Goal: Task Accomplishment & Management: Manage account settings

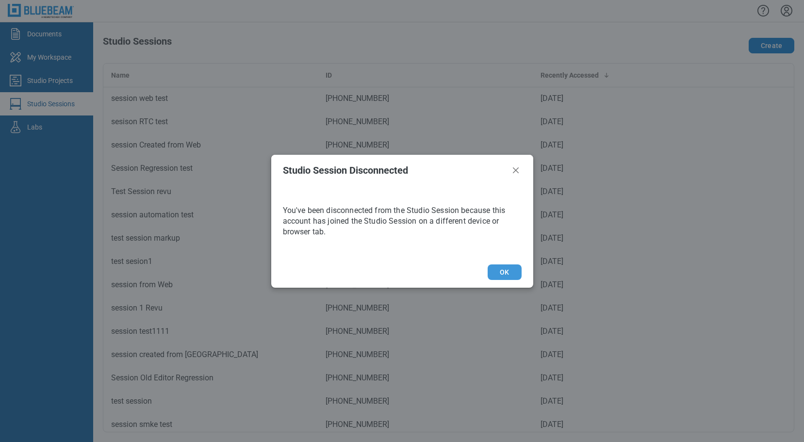
click at [504, 269] on button "OK" at bounding box center [504, 272] width 33 height 16
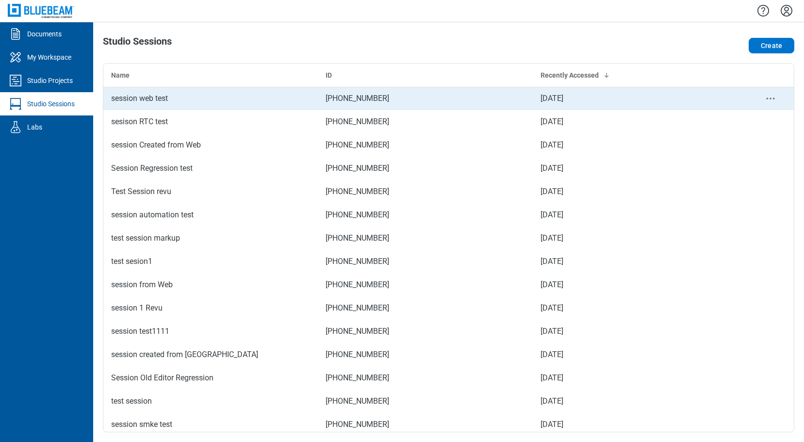
click at [175, 100] on div "session web test" at bounding box center [210, 99] width 199 height 12
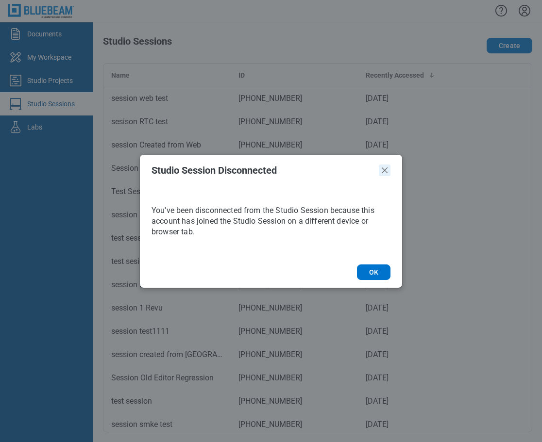
click at [387, 171] on icon "Close" at bounding box center [385, 171] width 12 height 12
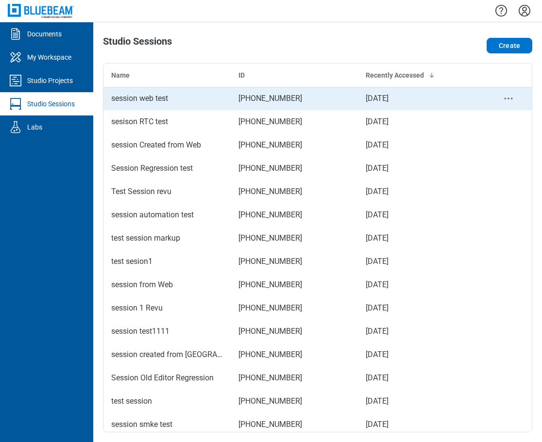
click at [186, 97] on div "session web test" at bounding box center [167, 99] width 112 height 12
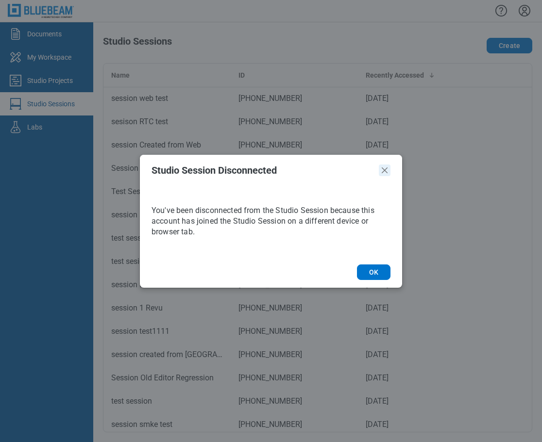
click at [386, 168] on icon "Close" at bounding box center [384, 170] width 6 height 6
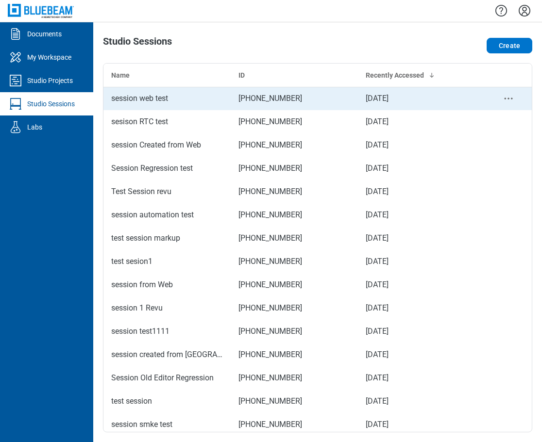
click at [180, 96] on div "session web test" at bounding box center [167, 99] width 112 height 12
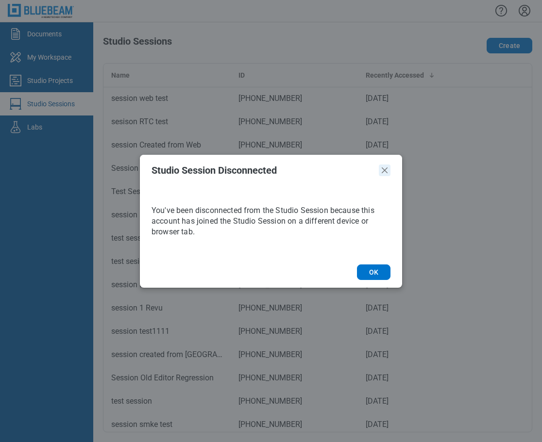
click at [386, 172] on icon "Close" at bounding box center [384, 170] width 6 height 6
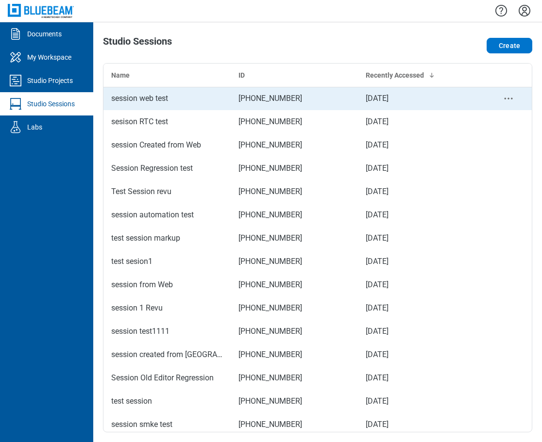
click at [145, 100] on div "session web test" at bounding box center [167, 99] width 112 height 12
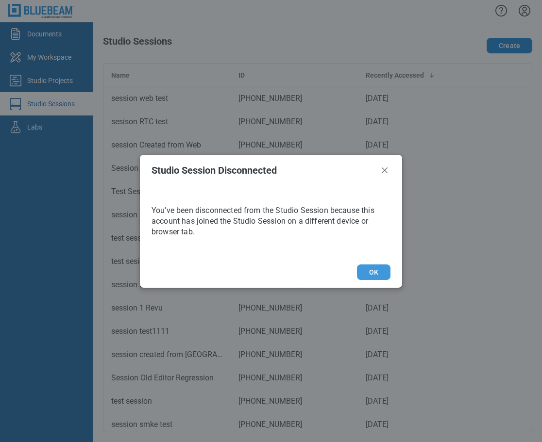
click at [383, 271] on button "OK" at bounding box center [373, 272] width 33 height 16
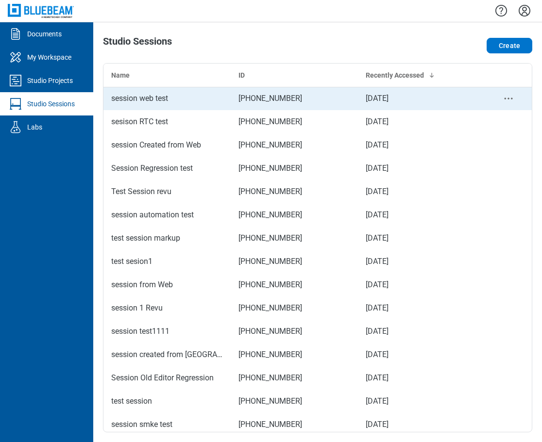
click at [139, 99] on div "session web test" at bounding box center [167, 99] width 112 height 12
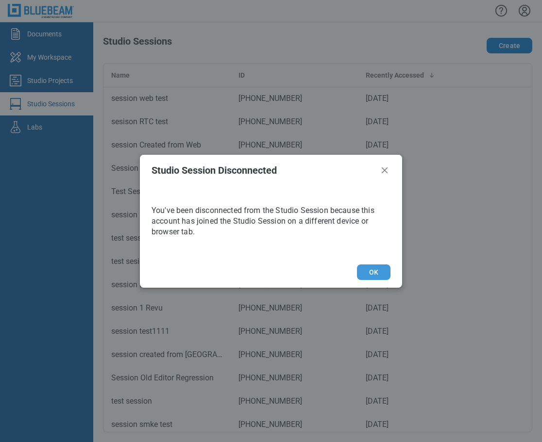
click at [382, 272] on button "OK" at bounding box center [373, 272] width 33 height 16
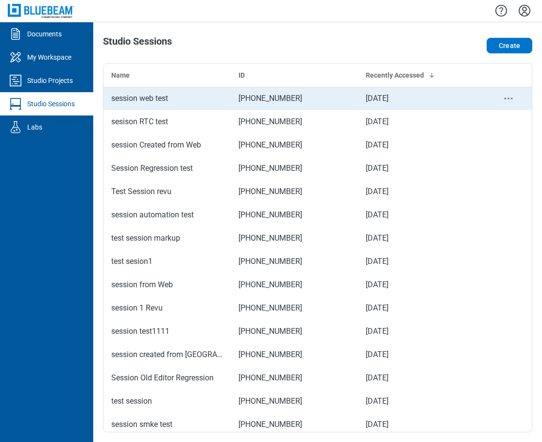
click at [149, 104] on td "session web test" at bounding box center [166, 98] width 127 height 23
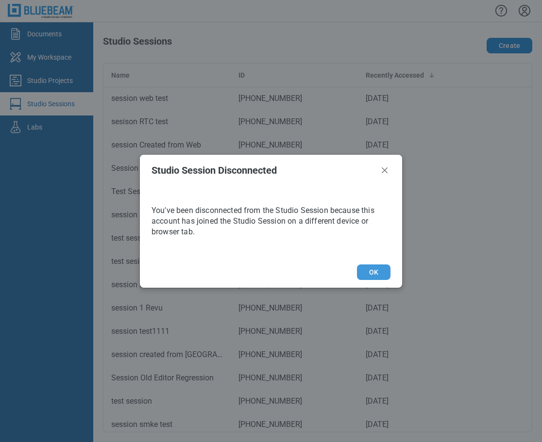
click at [376, 278] on button "OK" at bounding box center [373, 272] width 33 height 16
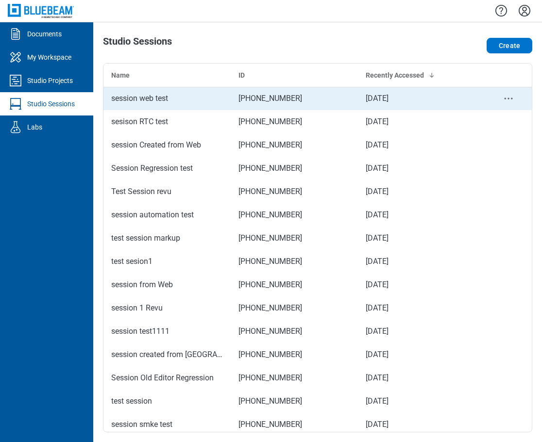
click at [157, 101] on div "session web test" at bounding box center [167, 99] width 112 height 12
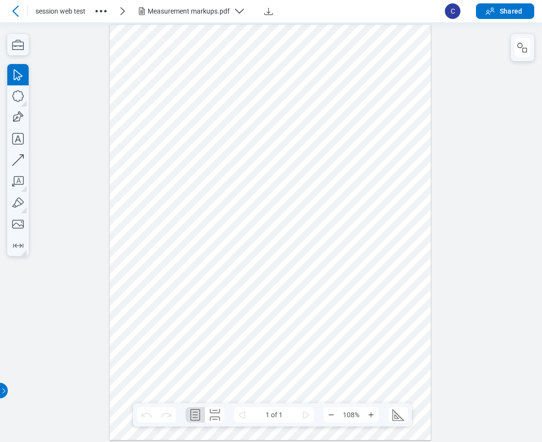
click at [165, 45] on div at bounding box center [270, 231] width 321 height 415
click at [251, 346] on div at bounding box center [270, 231] width 321 height 415
click at [524, 52] on rect "button" at bounding box center [524, 50] width 4 height 4
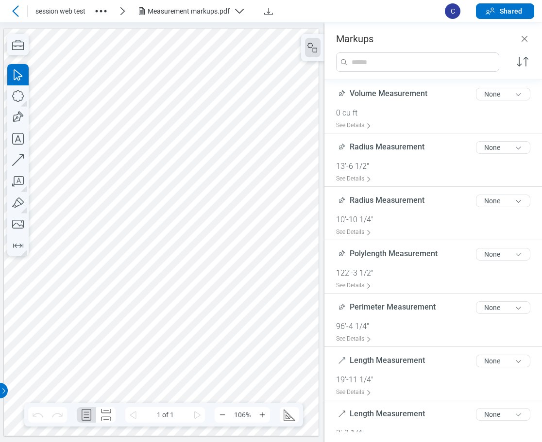
click at [145, 346] on div at bounding box center [161, 231] width 314 height 407
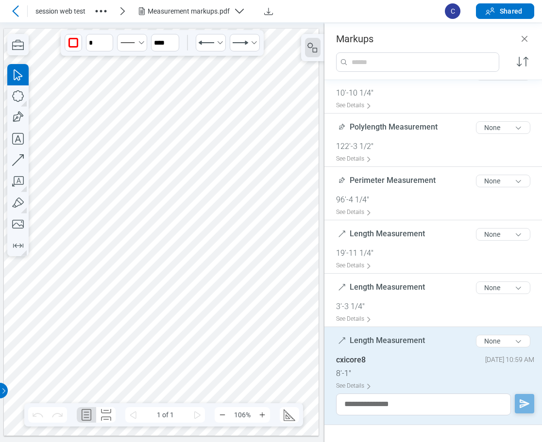
click at [420, 342] on span "Length Measurement" at bounding box center [386, 340] width 75 height 9
click at [416, 341] on span "Length Measurement" at bounding box center [386, 340] width 75 height 9
click at [428, 339] on input "**********" at bounding box center [435, 338] width 198 height 16
type input "**********"
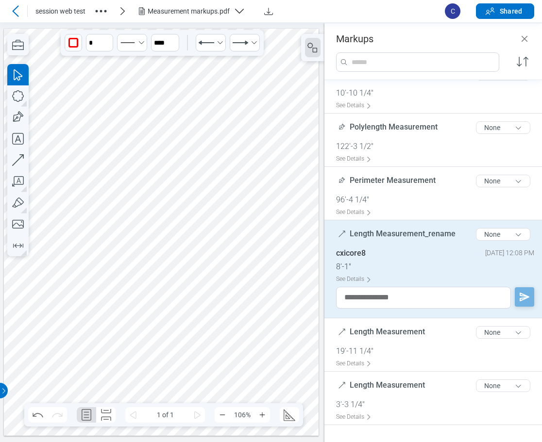
drag, startPoint x: 497, startPoint y: 95, endPoint x: 249, endPoint y: 258, distance: 297.2
click at [249, 258] on div at bounding box center [161, 231] width 314 height 407
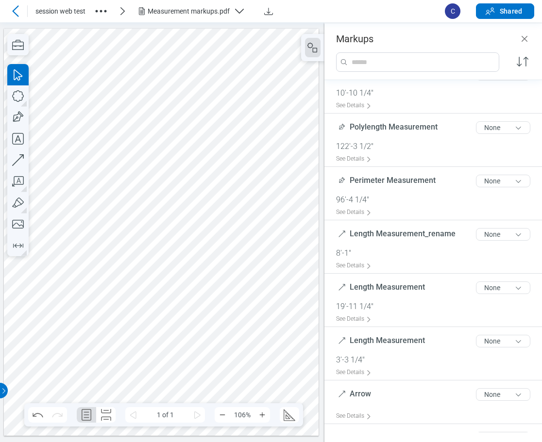
drag, startPoint x: 524, startPoint y: 37, endPoint x: 534, endPoint y: 70, distance: 34.7
click at [524, 37] on icon "Close" at bounding box center [524, 39] width 12 height 12
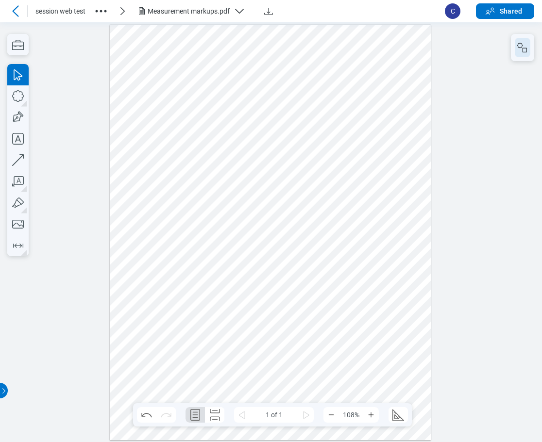
click at [525, 54] on button "button" at bounding box center [522, 47] width 16 height 19
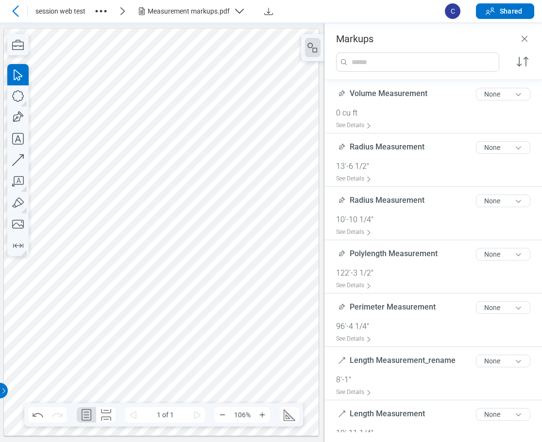
click at [140, 343] on div at bounding box center [161, 231] width 314 height 407
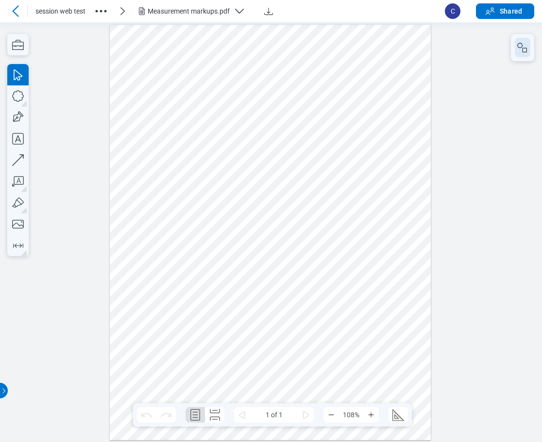
click at [438, 51] on icon "button" at bounding box center [522, 48] width 12 height 12
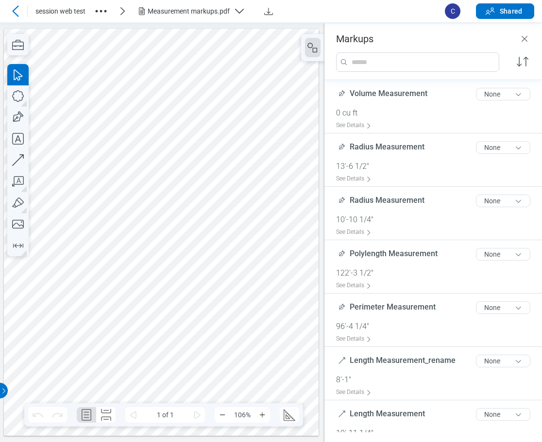
click at [47, 44] on div at bounding box center [161, 231] width 314 height 407
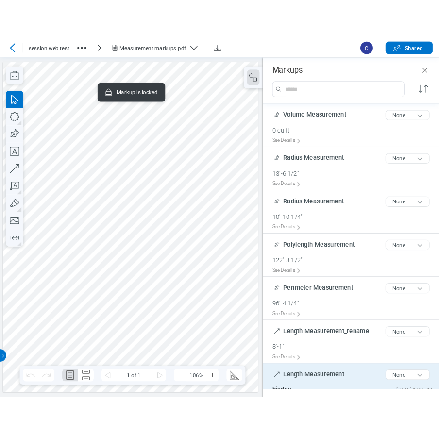
scroll to position [66, 0]
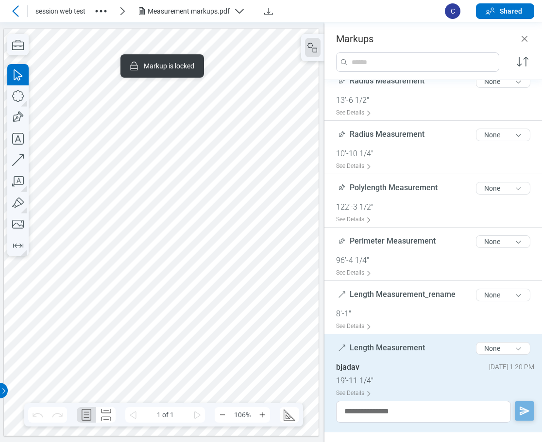
click at [400, 351] on span "Length Measurement" at bounding box center [386, 347] width 75 height 9
click at [405, 348] on span "Length Measurement" at bounding box center [386, 347] width 75 height 9
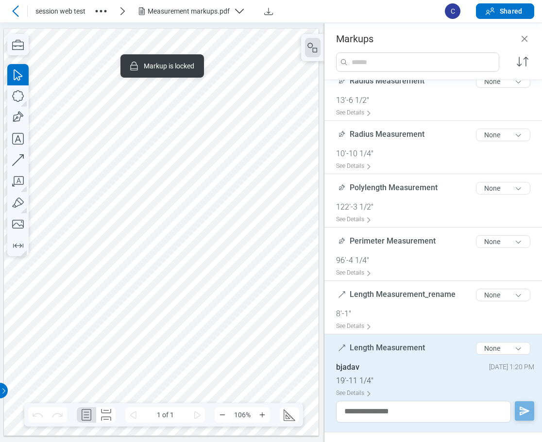
click at [405, 348] on span "Length Measurement" at bounding box center [386, 347] width 75 height 9
click at [407, 348] on span "Length Measurement" at bounding box center [386, 347] width 75 height 9
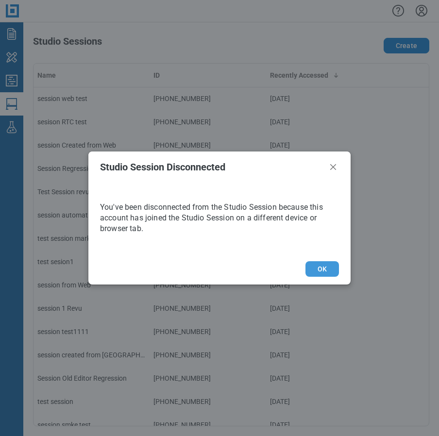
click at [322, 271] on button "OK" at bounding box center [321, 269] width 33 height 16
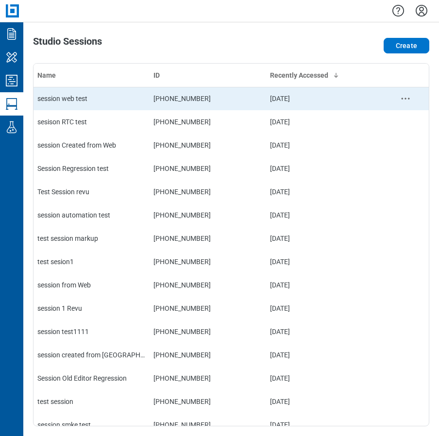
click at [73, 104] on td "session web test" at bounding box center [91, 98] width 116 height 23
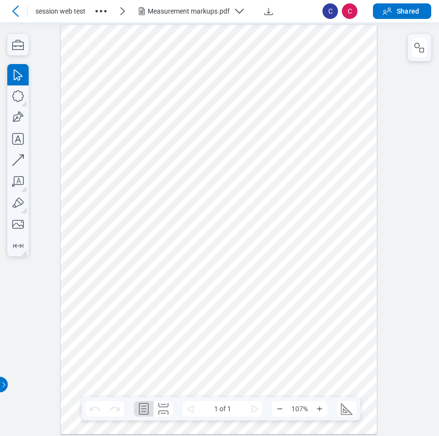
click at [203, 8] on div "Measurement markups.pdf" at bounding box center [189, 11] width 82 height 10
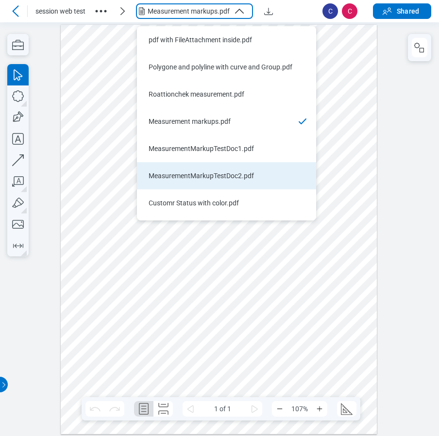
scroll to position [349, 0]
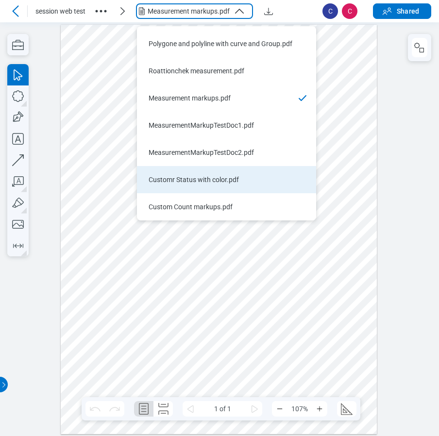
click at [194, 179] on div "Customr Status with color.pdf" at bounding box center [221, 180] width 144 height 10
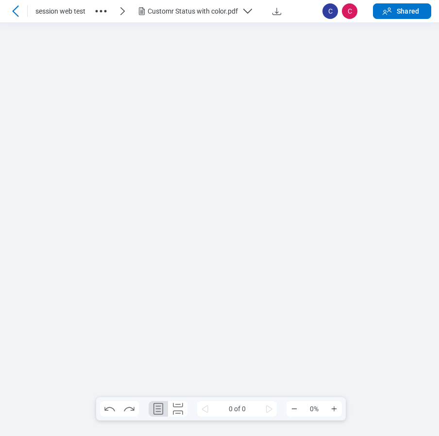
scroll to position [0, 0]
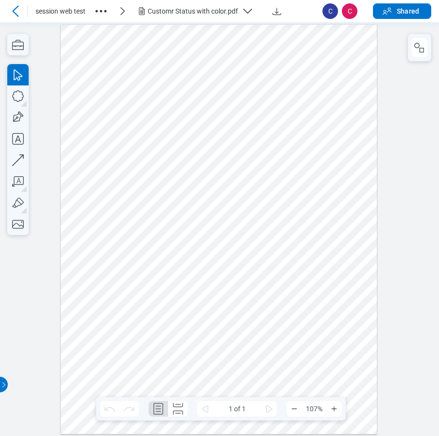
click at [217, 16] on div "Customr Status with color.pdf" at bounding box center [193, 11] width 90 height 10
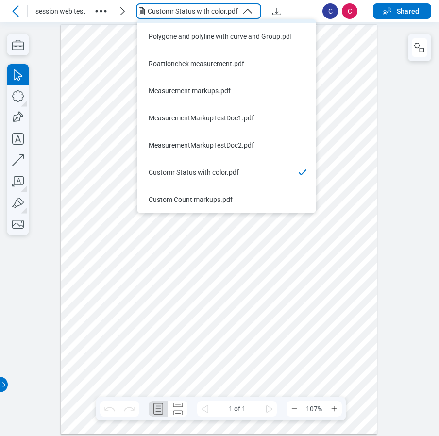
scroll to position [326, 0]
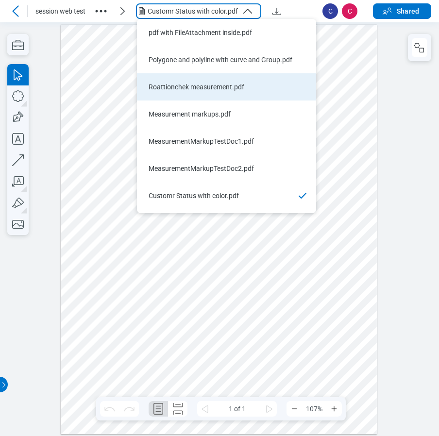
click at [198, 88] on div "Roattionchek measurement.pdf" at bounding box center [221, 87] width 144 height 10
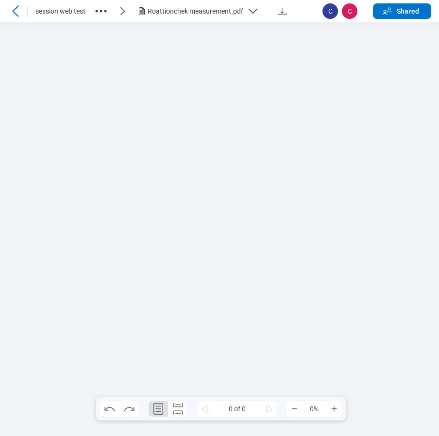
scroll to position [0, 0]
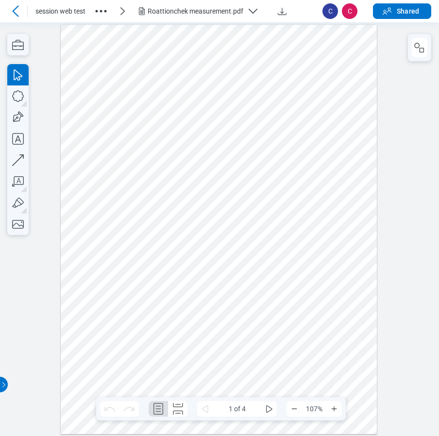
click at [232, 11] on div "Roattionchek measurement.pdf" at bounding box center [196, 11] width 96 height 10
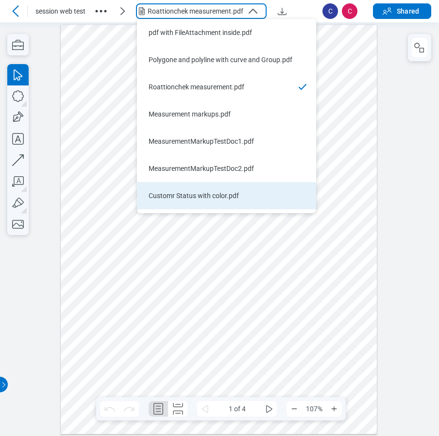
click at [199, 196] on div "Customr Status with color.pdf" at bounding box center [221, 196] width 144 height 10
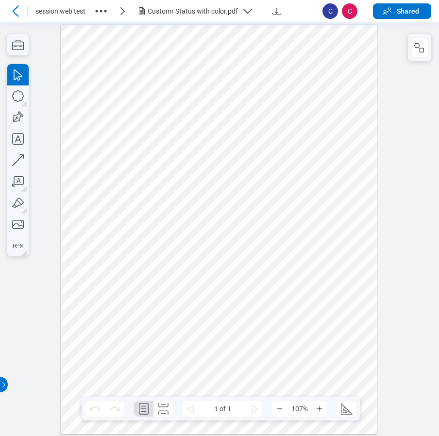
click at [15, 15] on icon at bounding box center [16, 11] width 12 height 12
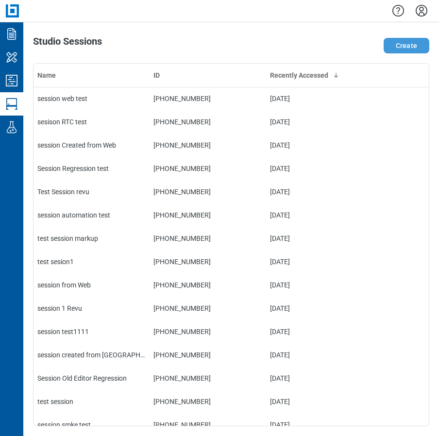
click at [399, 44] on button "Create" at bounding box center [406, 46] width 46 height 16
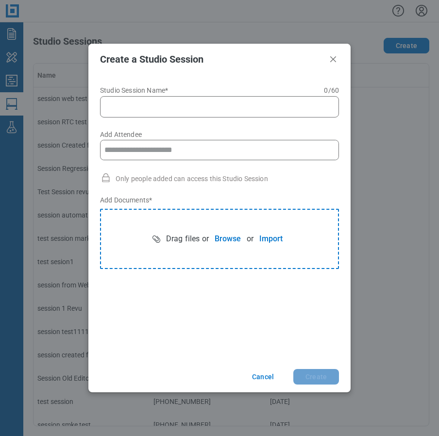
click at [181, 105] on input "Studio Session Name* 0 of 60 characters 0 / 60" at bounding box center [221, 107] width 226 height 12
type input "**********"
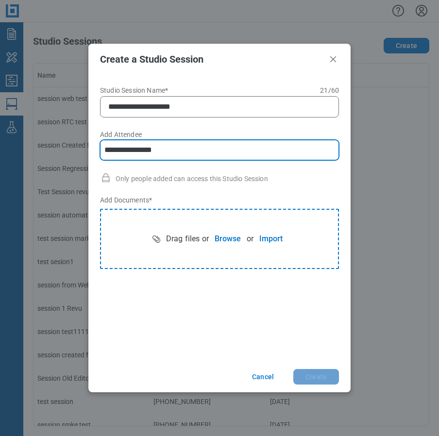
type input "**********"
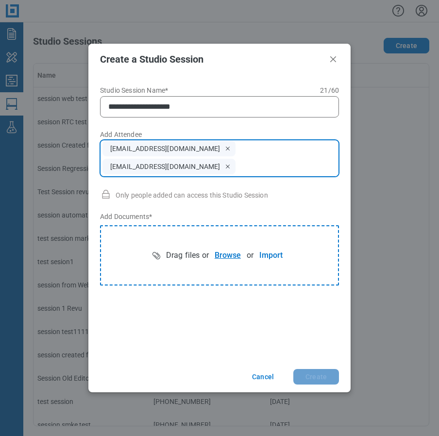
click at [223, 256] on button "Browse" at bounding box center [228, 255] width 38 height 19
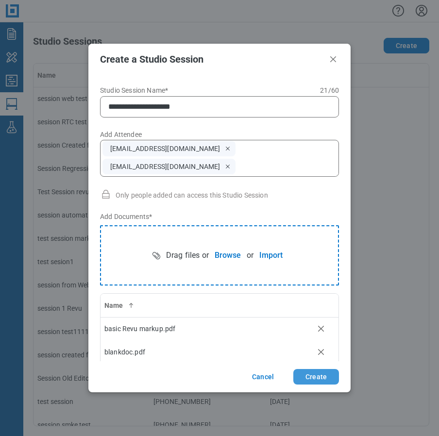
click at [322, 378] on button "Create" at bounding box center [316, 377] width 46 height 16
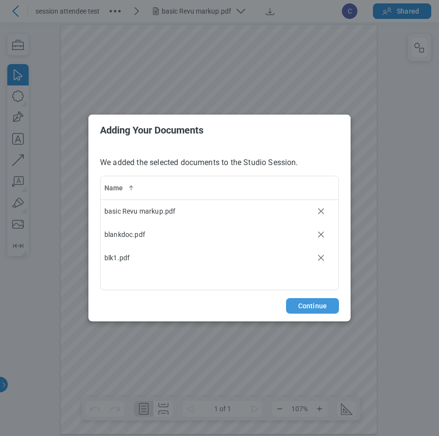
click at [314, 307] on button "Continue" at bounding box center [312, 306] width 53 height 16
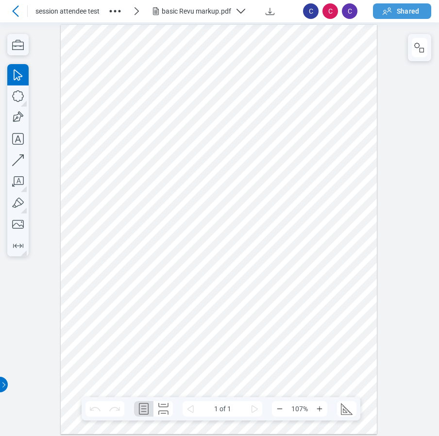
click at [395, 9] on button "Shared" at bounding box center [402, 11] width 58 height 16
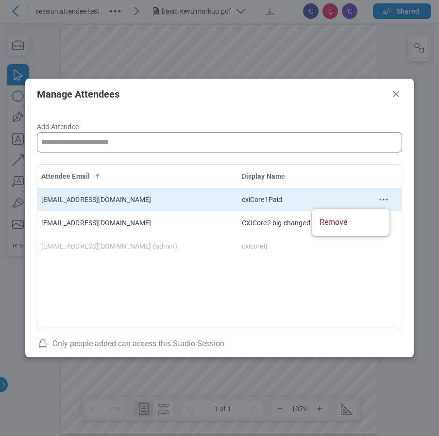
click at [386, 196] on icon "context-menu" at bounding box center [384, 200] width 12 height 12
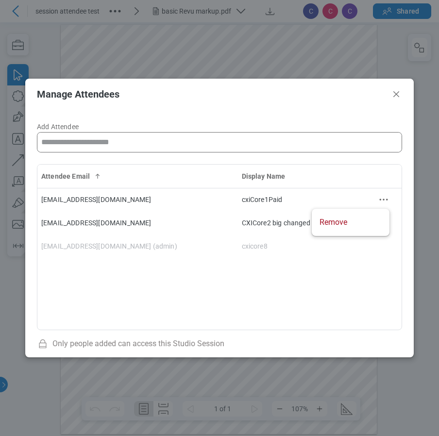
click at [415, 265] on div "Manage Attendees Add Attendee Attendee Email Display Name cxicore1@mail.com cxi…" at bounding box center [219, 218] width 439 height 436
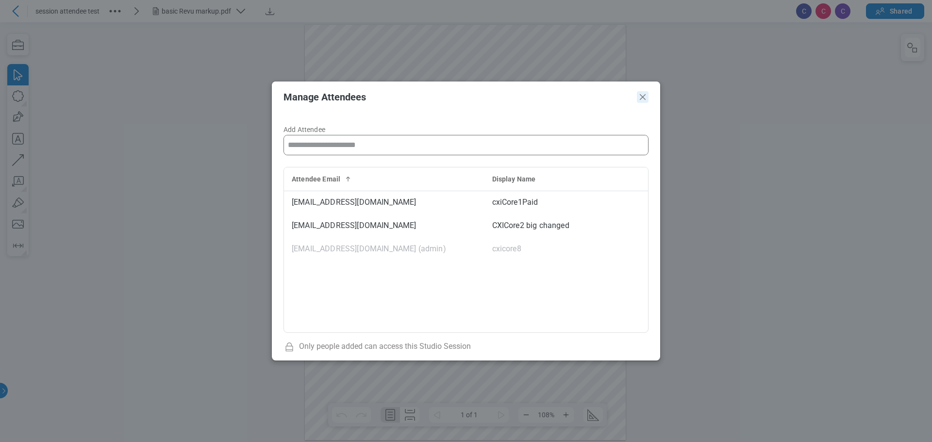
click at [438, 100] on icon "Close" at bounding box center [643, 97] width 12 height 12
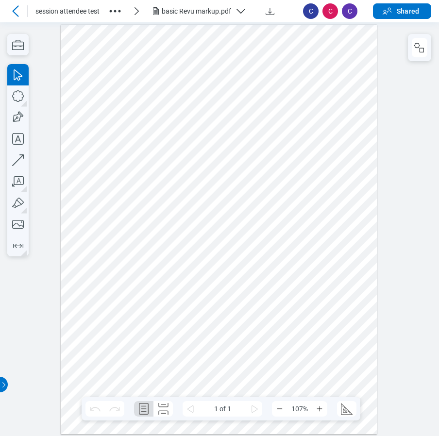
click at [18, 14] on icon at bounding box center [16, 11] width 12 height 12
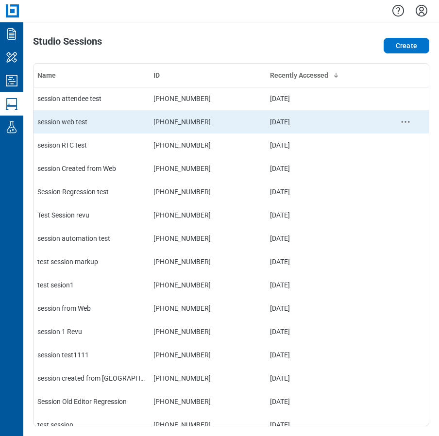
click at [82, 117] on div "session web test" at bounding box center [91, 122] width 108 height 10
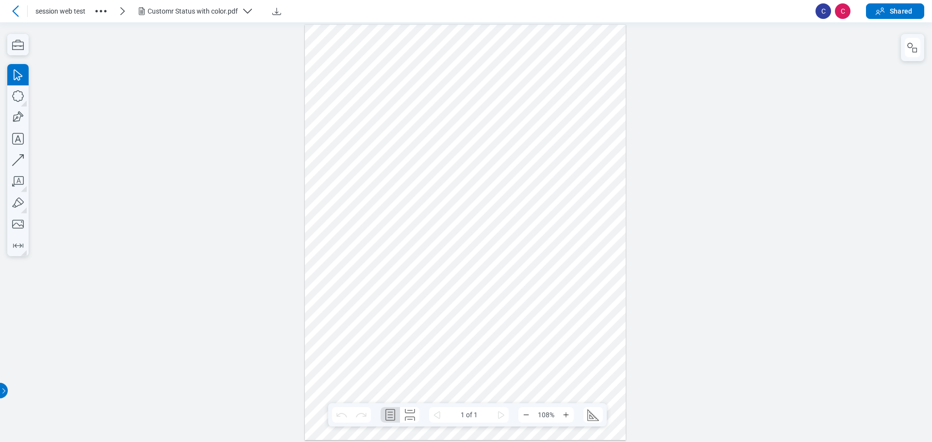
click at [17, 15] on icon at bounding box center [15, 10] width 6 height 11
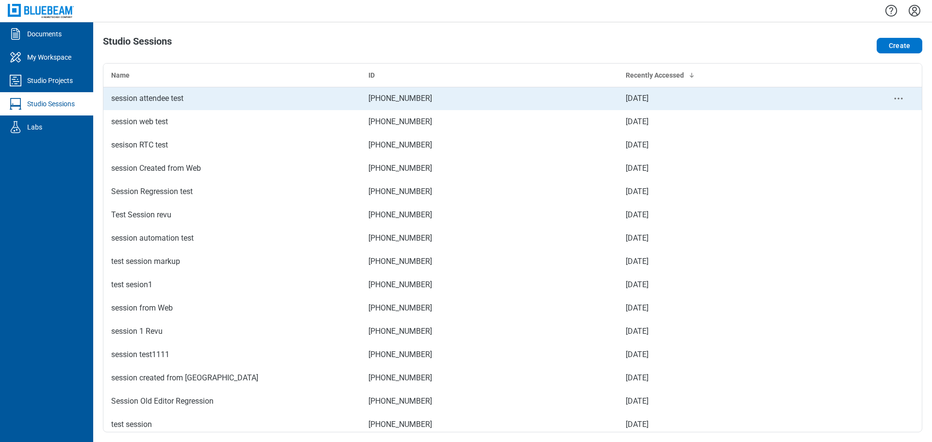
drag, startPoint x: 146, startPoint y: 108, endPoint x: 154, endPoint y: 99, distance: 12.1
click at [154, 99] on div "session attendee test" at bounding box center [232, 99] width 242 height 12
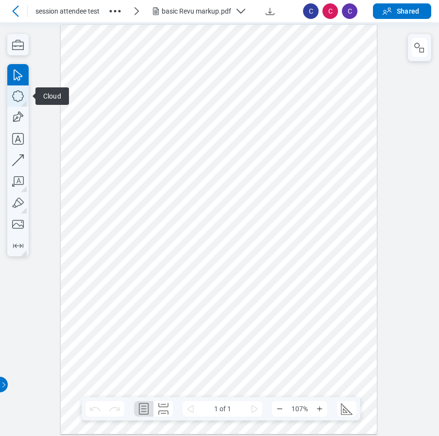
click at [17, 96] on icon "button" at bounding box center [17, 95] width 21 height 21
drag, startPoint x: 153, startPoint y: 247, endPoint x: 186, endPoint y: 291, distance: 55.1
click at [186, 291] on div at bounding box center [219, 228] width 316 height 409
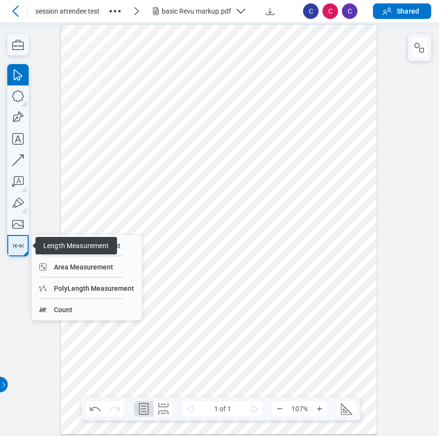
click at [17, 248] on icon "button" at bounding box center [18, 246] width 16 height 16
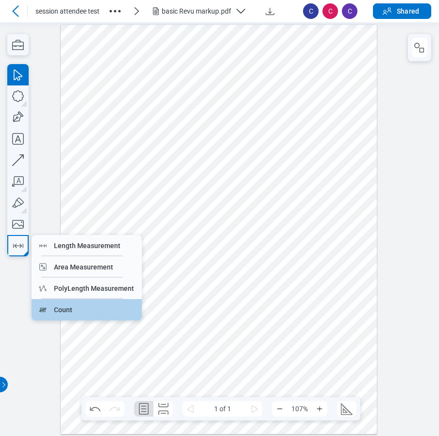
drag, startPoint x: 66, startPoint y: 306, endPoint x: 227, endPoint y: 276, distance: 164.5
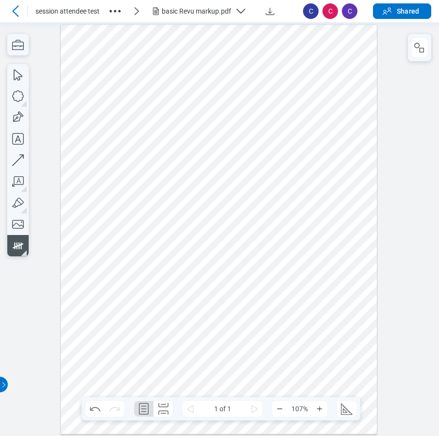
click at [239, 264] on div at bounding box center [219, 228] width 316 height 409
click at [256, 253] on div at bounding box center [219, 228] width 316 height 409
click at [281, 260] on div at bounding box center [219, 228] width 316 height 409
click at [256, 272] on div at bounding box center [219, 228] width 316 height 409
drag, startPoint x: 256, startPoint y: 289, endPoint x: 270, endPoint y: 287, distance: 14.3
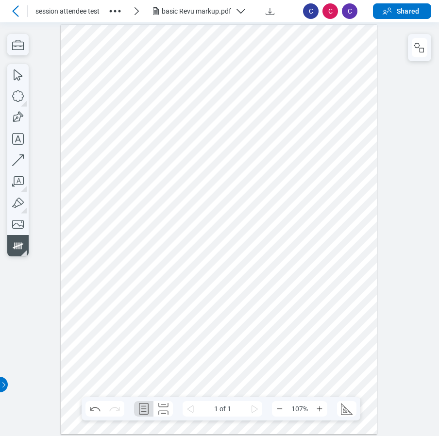
click at [256, 289] on div at bounding box center [219, 228] width 316 height 409
drag, startPoint x: 271, startPoint y: 287, endPoint x: 278, endPoint y: 284, distance: 7.2
click at [274, 286] on div at bounding box center [219, 228] width 316 height 409
click at [287, 277] on div at bounding box center [219, 228] width 316 height 409
click at [418, 49] on icon "button" at bounding box center [419, 48] width 12 height 12
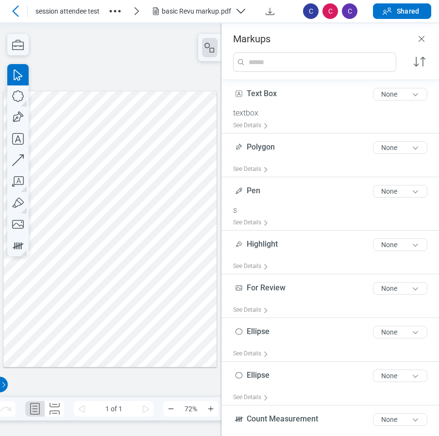
click at [159, 260] on div at bounding box center [110, 229] width 214 height 276
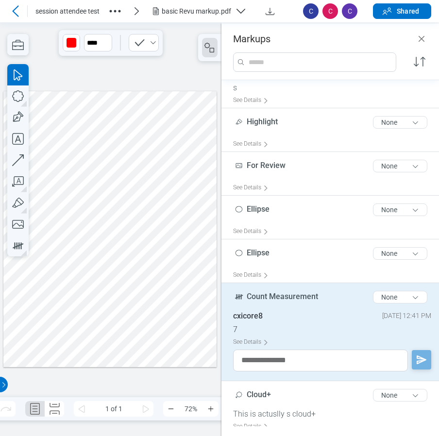
scroll to position [146, 0]
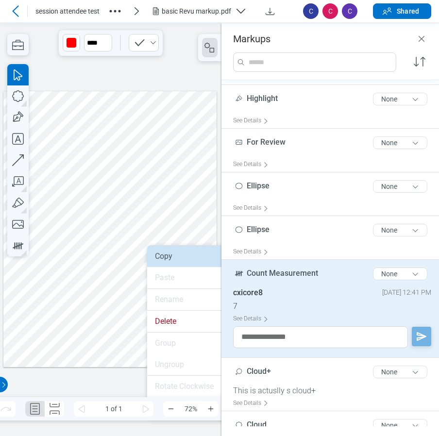
drag, startPoint x: 173, startPoint y: 257, endPoint x: 173, endPoint y: 234, distance: 22.3
click at [173, 257] on li "Copy" at bounding box center [203, 256] width 112 height 21
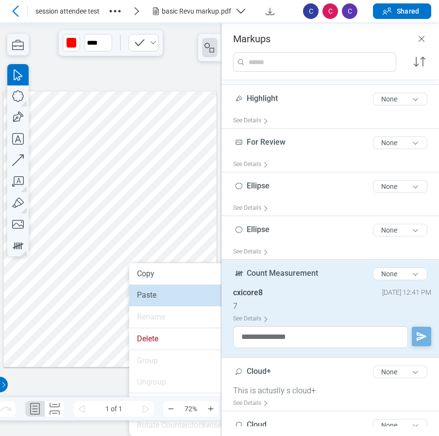
click at [149, 298] on li "Paste" at bounding box center [185, 294] width 112 height 21
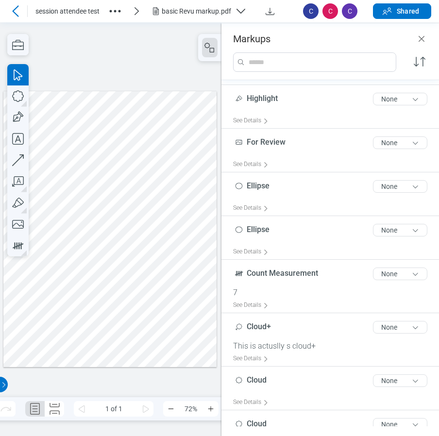
click at [172, 296] on div at bounding box center [110, 229] width 214 height 276
click at [142, 321] on div at bounding box center [110, 229] width 214 height 276
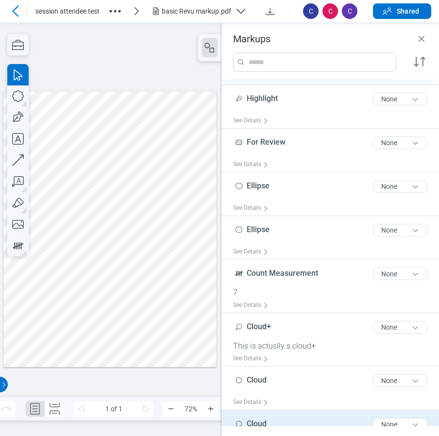
scroll to position [0, 0]
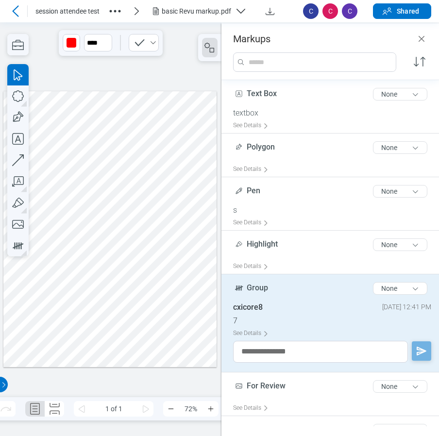
click at [279, 64] on input "search" at bounding box center [322, 62] width 148 height 18
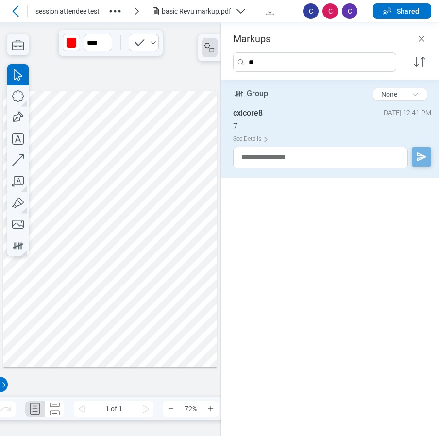
type input "*"
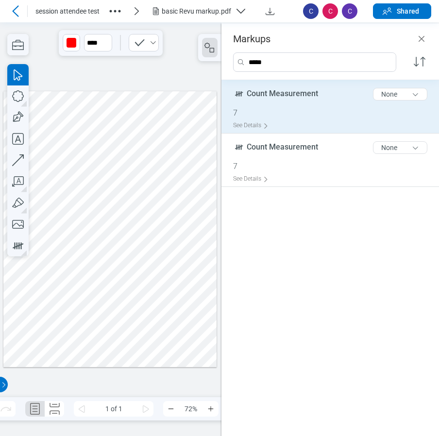
click at [314, 108] on div "7" at bounding box center [334, 113] width 202 height 10
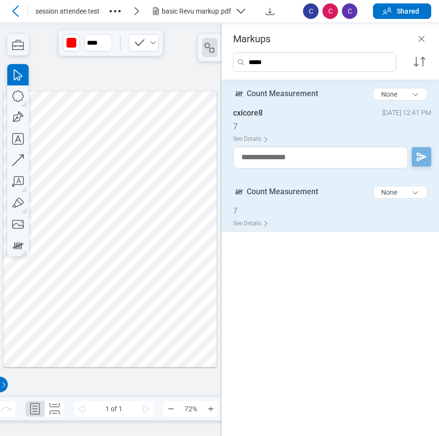
click at [312, 206] on div "7" at bounding box center [334, 211] width 202 height 10
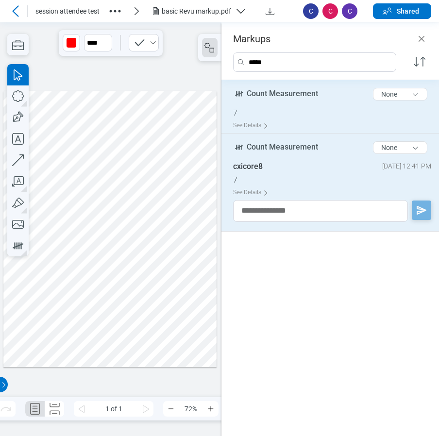
click at [166, 286] on div at bounding box center [110, 229] width 214 height 276
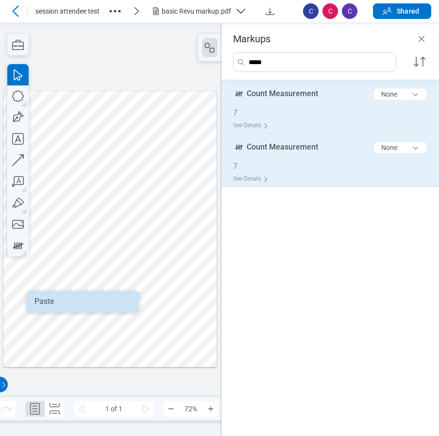
drag, startPoint x: 48, startPoint y: 297, endPoint x: 75, endPoint y: 276, distance: 34.6
click at [48, 297] on li "Paste" at bounding box center [83, 301] width 112 height 21
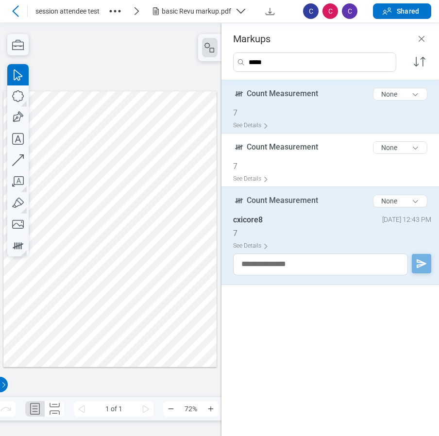
click at [303, 108] on div "Count Measurement 17 of 300 characters None" at bounding box center [334, 96] width 202 height 24
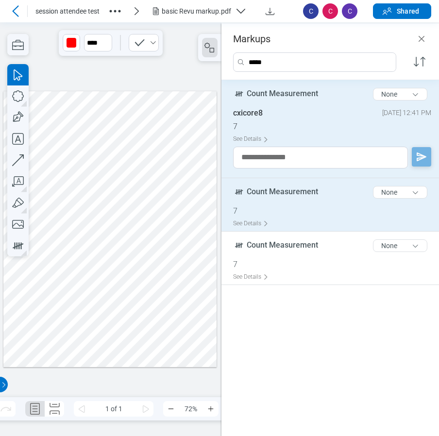
click at [286, 215] on div "7" at bounding box center [334, 211] width 202 height 10
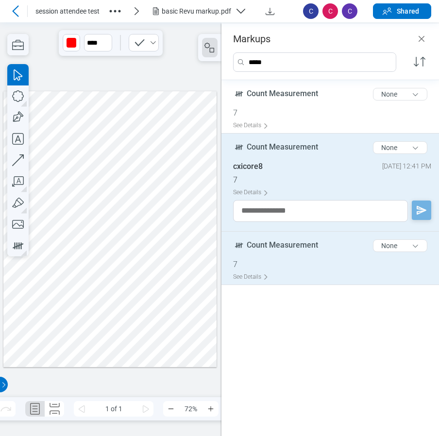
click at [286, 260] on div "7" at bounding box center [334, 265] width 202 height 10
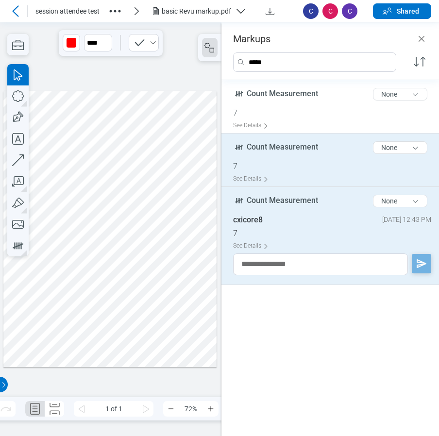
click at [295, 170] on div "7" at bounding box center [334, 167] width 202 height 10
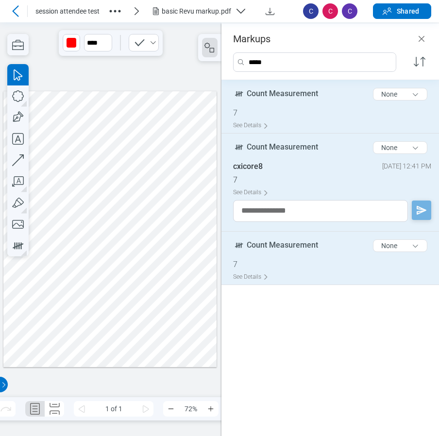
click at [305, 102] on div "Count Measurement 17 of 300 characters None" at bounding box center [334, 96] width 202 height 24
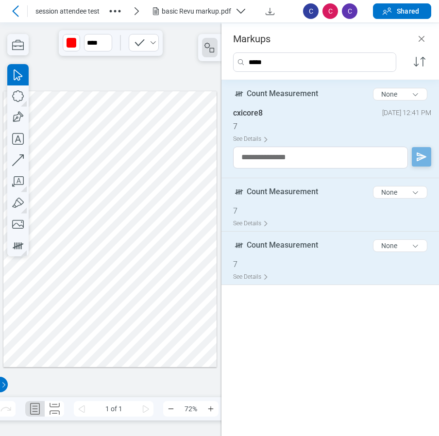
click at [311, 205] on div "Count Measurement 17 of 300 characters None" at bounding box center [334, 194] width 202 height 24
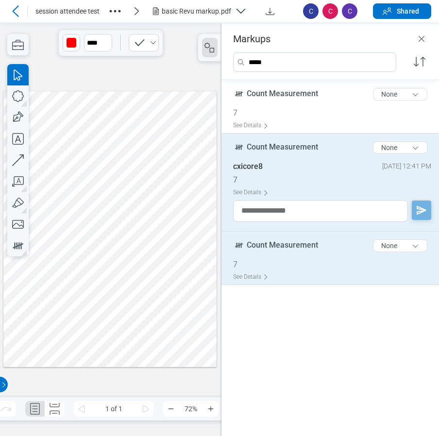
click at [306, 271] on div "See Details" at bounding box center [334, 276] width 202 height 15
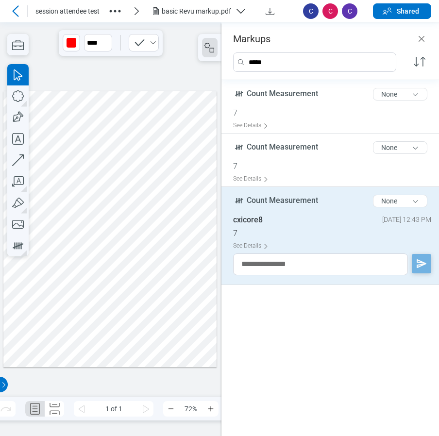
click at [281, 62] on input "*****" at bounding box center [322, 62] width 148 height 18
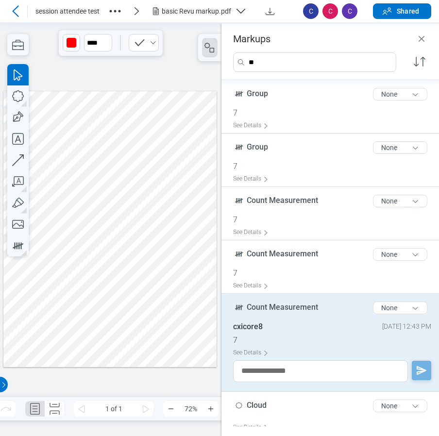
type input "*"
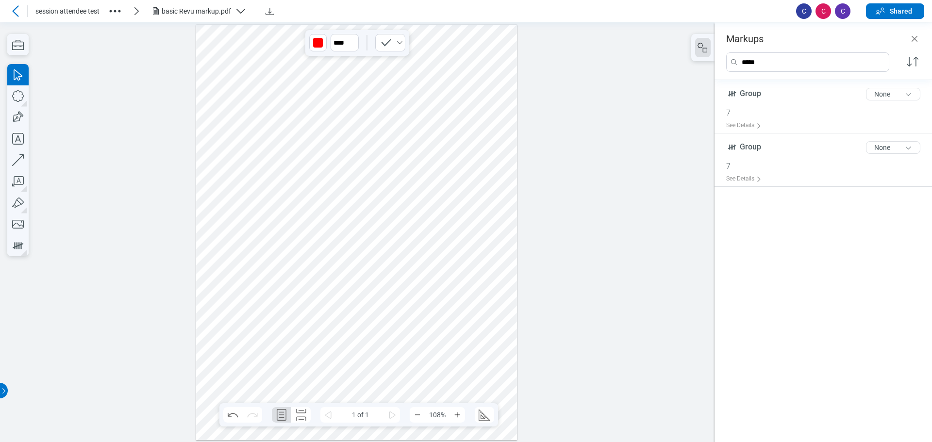
type input "*****"
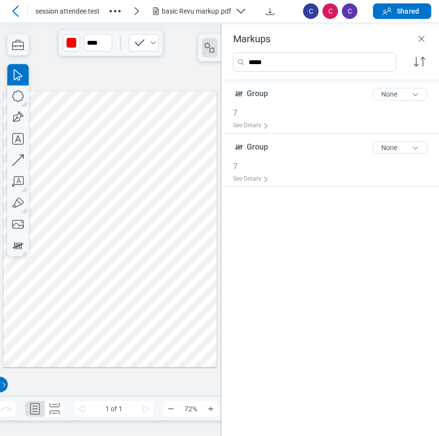
drag, startPoint x: 139, startPoint y: 268, endPoint x: 196, endPoint y: 274, distance: 57.1
click at [140, 268] on div at bounding box center [110, 229] width 214 height 276
drag, startPoint x: 123, startPoint y: 330, endPoint x: 139, endPoint y: 331, distance: 15.5
click at [123, 330] on div at bounding box center [110, 229] width 214 height 276
click at [145, 332] on div at bounding box center [110, 229] width 214 height 276
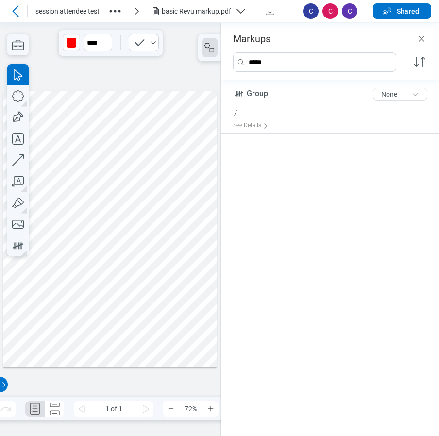
click at [43, 314] on div at bounding box center [110, 229] width 214 height 276
drag, startPoint x: 43, startPoint y: 316, endPoint x: 57, endPoint y: 316, distance: 14.6
click at [43, 316] on div at bounding box center [110, 229] width 214 height 276
click at [14, 245] on icon "button" at bounding box center [18, 246] width 16 height 16
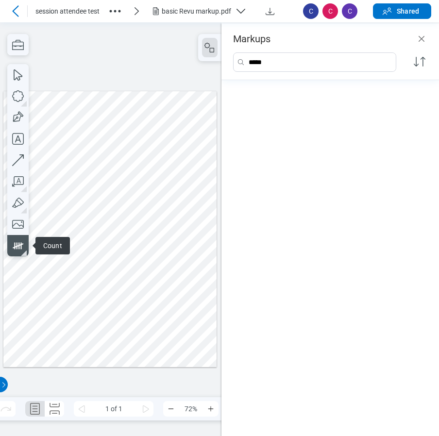
drag, startPoint x: 84, startPoint y: 297, endPoint x: 104, endPoint y: 291, distance: 20.9
click at [84, 297] on div at bounding box center [110, 229] width 214 height 276
click at [104, 291] on div at bounding box center [110, 229] width 214 height 276
click at [99, 304] on div at bounding box center [110, 229] width 214 height 276
click at [85, 314] on div at bounding box center [110, 229] width 214 height 276
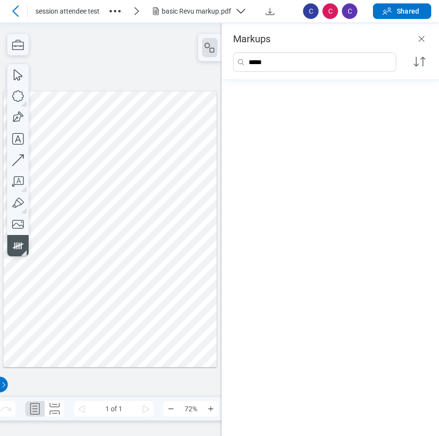
click at [90, 321] on div at bounding box center [110, 229] width 214 height 276
click at [109, 317] on div at bounding box center [110, 229] width 214 height 276
click at [120, 301] on div at bounding box center [110, 229] width 214 height 276
click at [327, 68] on input "*****" at bounding box center [322, 62] width 148 height 18
drag, startPoint x: 288, startPoint y: 64, endPoint x: 247, endPoint y: 63, distance: 40.8
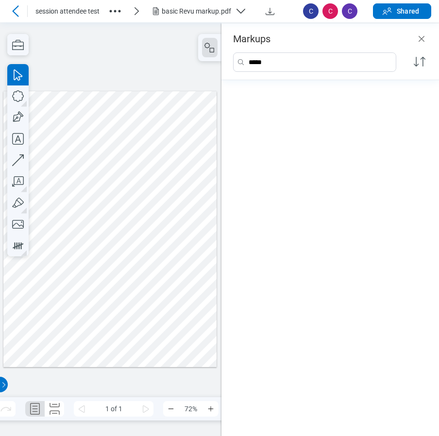
click at [247, 63] on div "*****" at bounding box center [314, 62] width 162 height 18
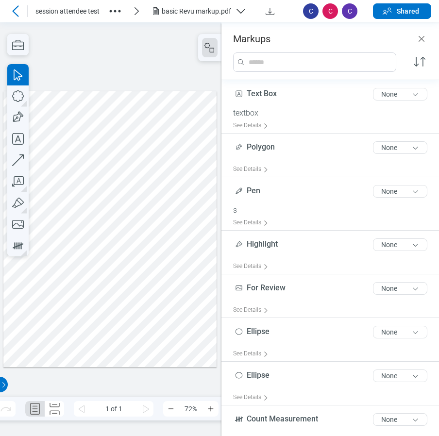
click at [140, 290] on div at bounding box center [110, 229] width 214 height 276
click at [118, 303] on div at bounding box center [110, 229] width 214 height 276
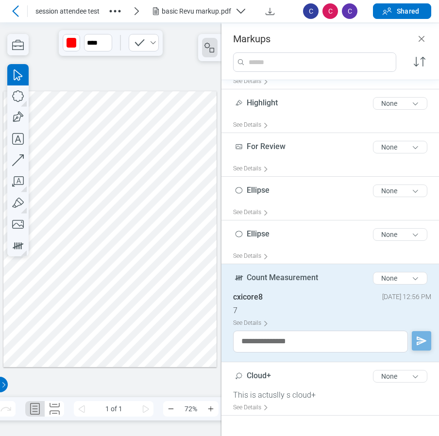
scroll to position [146, 0]
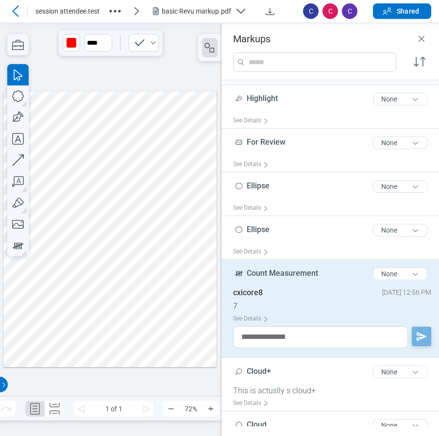
click at [161, 255] on div at bounding box center [110, 229] width 214 height 276
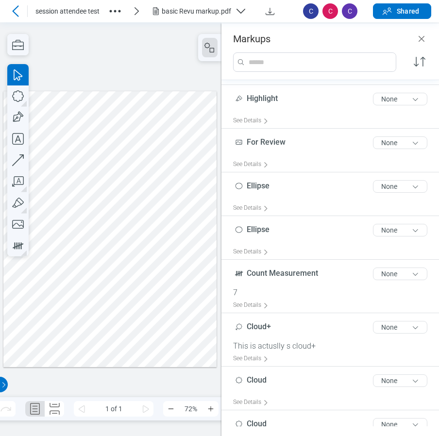
click at [108, 318] on div at bounding box center [110, 229] width 214 height 276
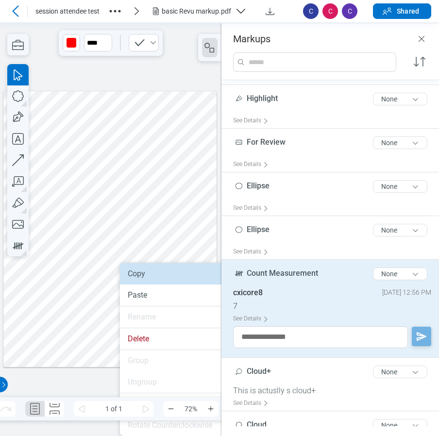
click at [138, 276] on li "Copy" at bounding box center [176, 273] width 112 height 21
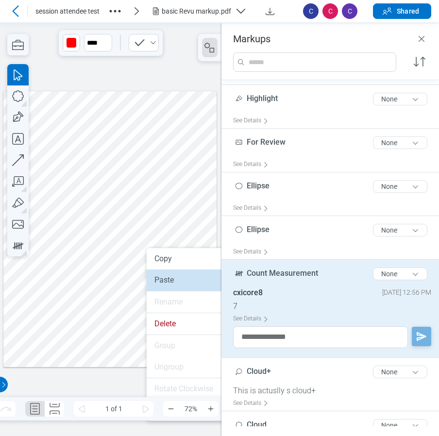
click at [165, 281] on li "Paste" at bounding box center [203, 279] width 112 height 21
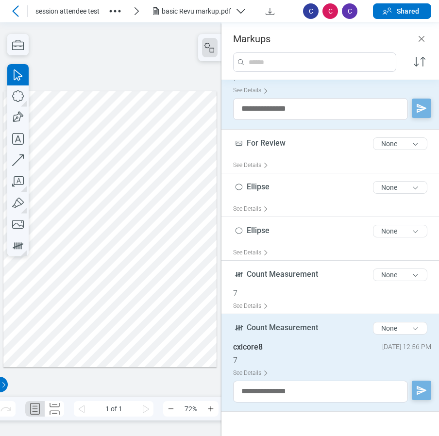
scroll to position [253, 0]
click at [160, 306] on div at bounding box center [110, 229] width 214 height 276
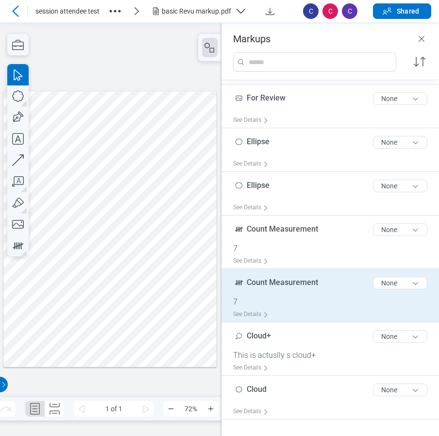
click at [278, 291] on div "Count Measurement 17 of 300 characters None" at bounding box center [334, 285] width 202 height 24
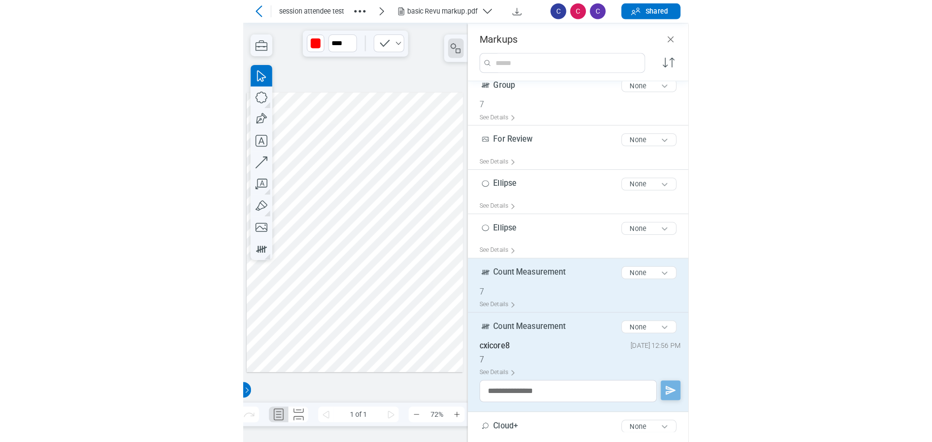
scroll to position [156, 0]
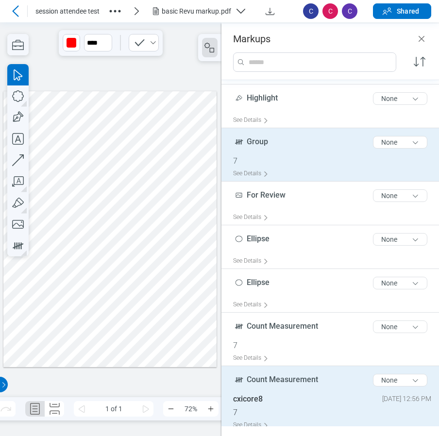
click at [298, 148] on div "Group 5 of 300 characters None" at bounding box center [334, 144] width 202 height 24
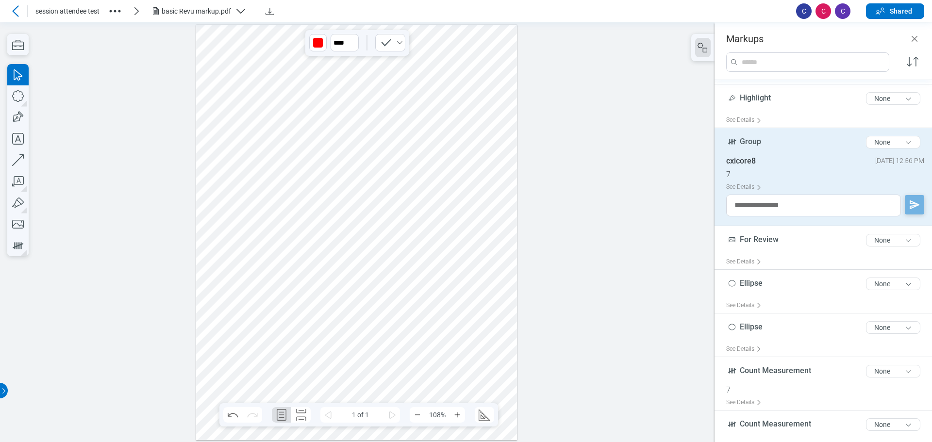
click at [438, 308] on div at bounding box center [356, 231] width 321 height 415
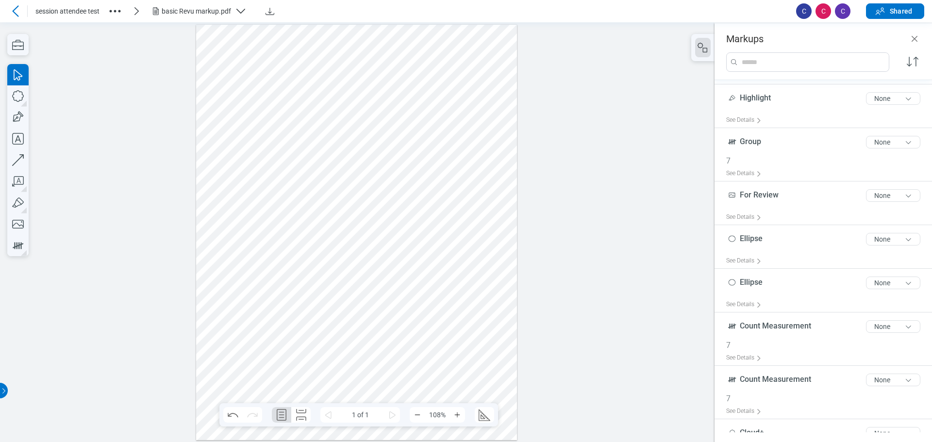
click at [422, 309] on div at bounding box center [356, 231] width 321 height 415
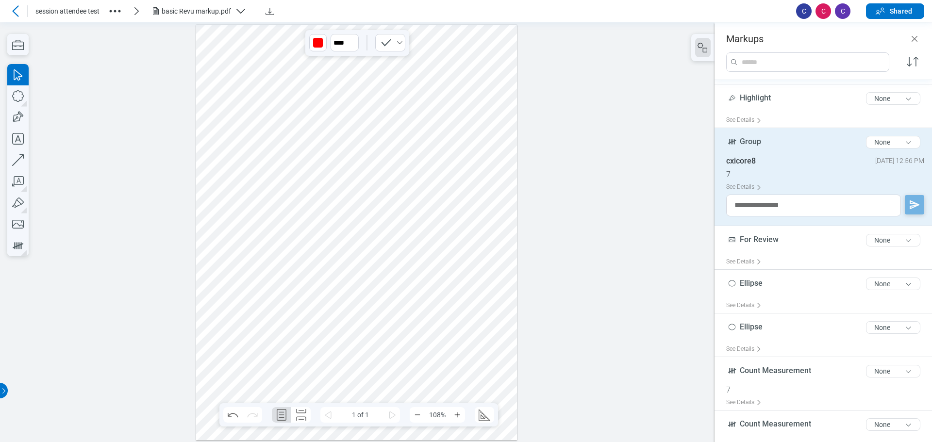
drag, startPoint x: 421, startPoint y: 309, endPoint x: 453, endPoint y: 293, distance: 35.4
click at [438, 293] on div at bounding box center [356, 231] width 321 height 415
click at [438, 312] on div at bounding box center [356, 231] width 321 height 415
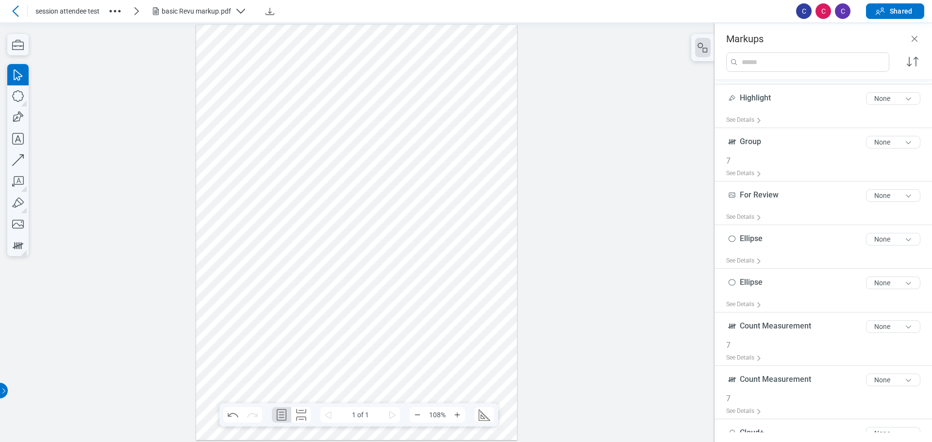
click at [421, 309] on div at bounding box center [356, 231] width 321 height 415
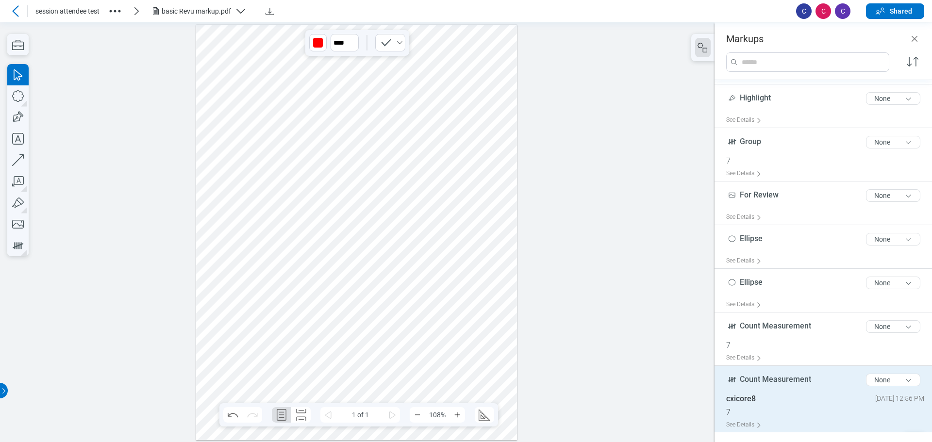
drag, startPoint x: 421, startPoint y: 309, endPoint x: 427, endPoint y: 307, distance: 5.7
click at [427, 307] on div at bounding box center [356, 231] width 321 height 415
click at [438, 294] on div at bounding box center [356, 231] width 321 height 415
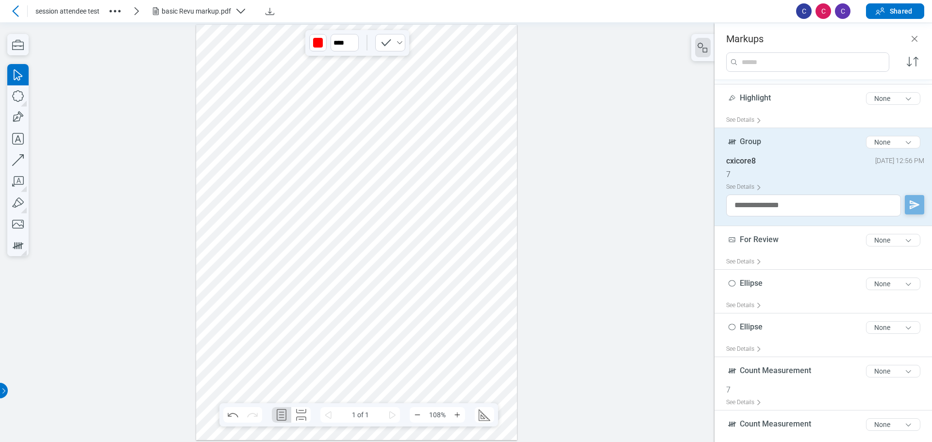
drag, startPoint x: 452, startPoint y: 293, endPoint x: 444, endPoint y: 308, distance: 16.7
click at [438, 308] on div at bounding box center [356, 231] width 321 height 415
click at [438, 300] on div at bounding box center [356, 231] width 321 height 415
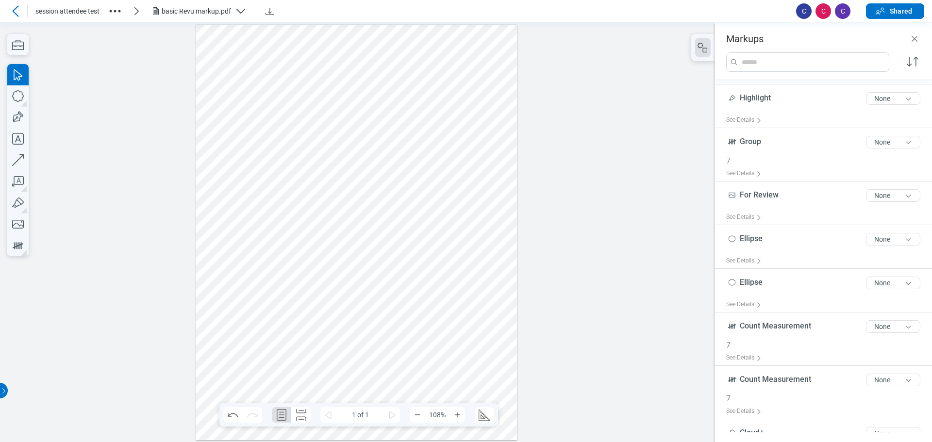
click at [438, 309] on div at bounding box center [356, 231] width 321 height 415
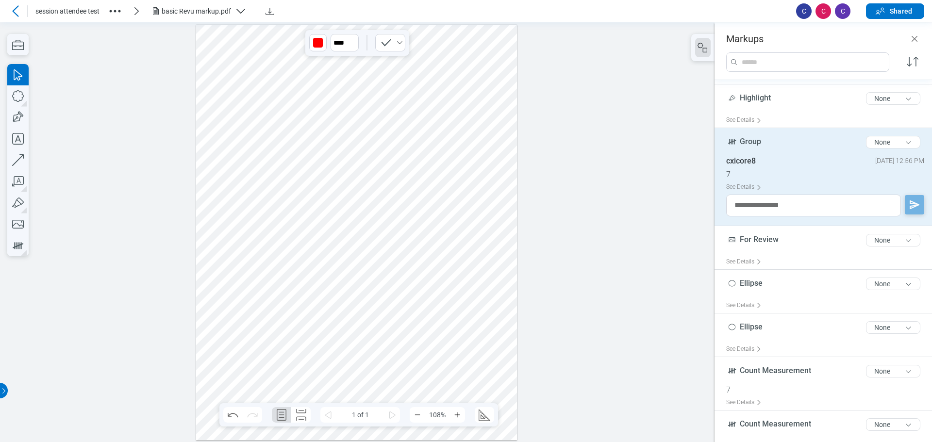
click at [424, 308] on div at bounding box center [356, 231] width 321 height 415
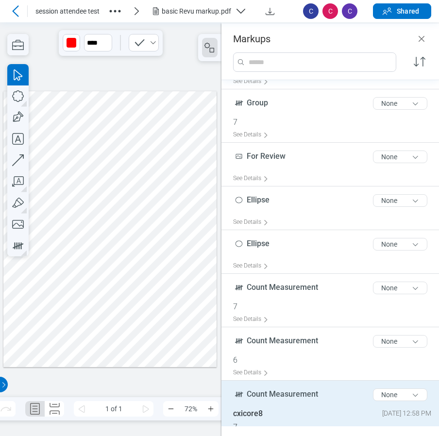
scroll to position [254, 0]
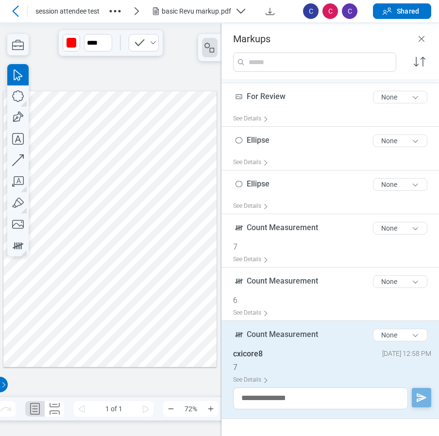
drag, startPoint x: 143, startPoint y: 268, endPoint x: 163, endPoint y: 269, distance: 19.9
click at [143, 268] on div at bounding box center [110, 229] width 214 height 276
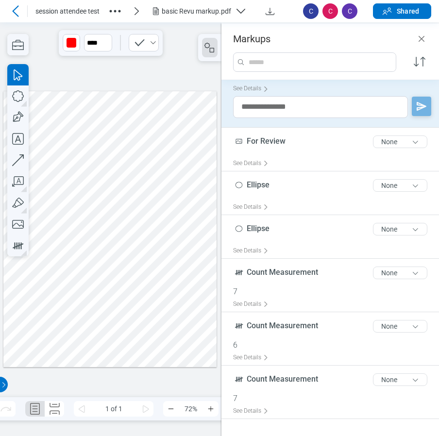
scroll to position [0, 0]
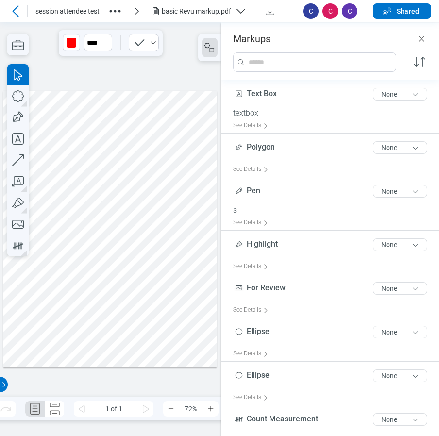
click at [155, 280] on div at bounding box center [110, 229] width 214 height 276
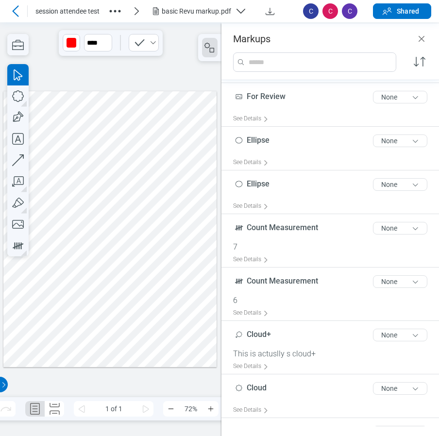
click at [120, 304] on div at bounding box center [110, 229] width 214 height 276
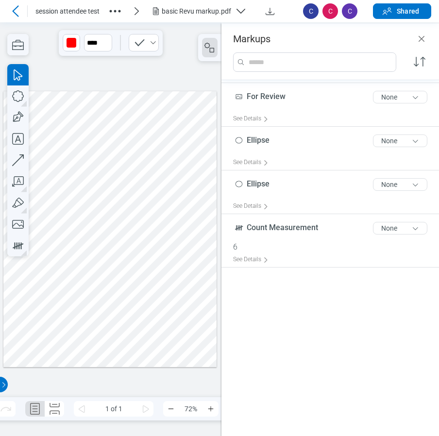
scroll to position [0, 0]
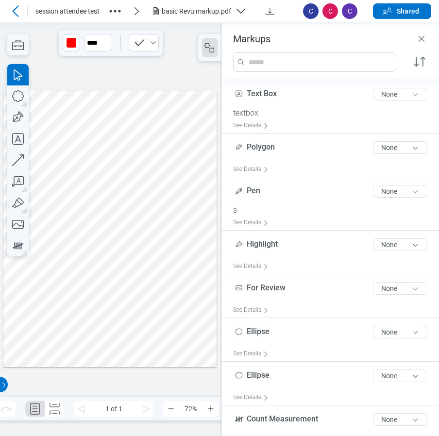
click at [79, 295] on div at bounding box center [110, 229] width 214 height 276
click at [126, 260] on div at bounding box center [110, 229] width 214 height 276
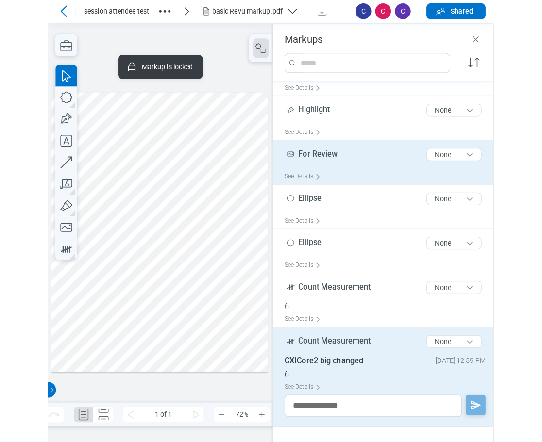
scroll to position [146, 0]
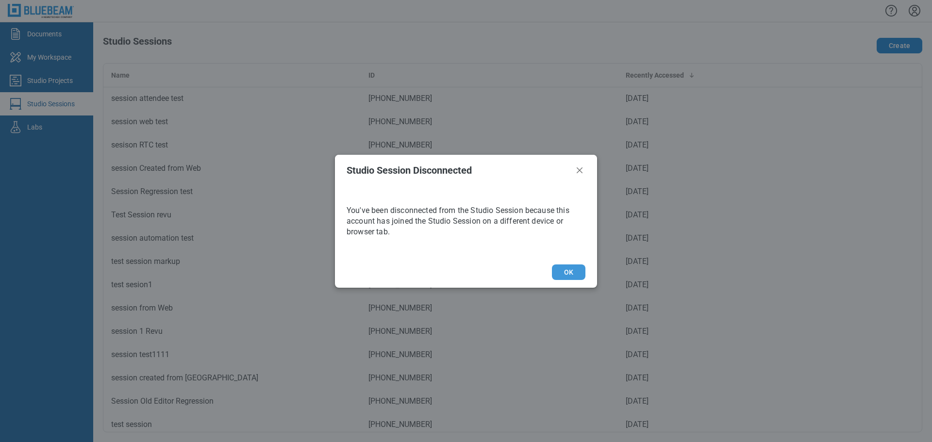
click at [438, 271] on button "OK" at bounding box center [568, 272] width 33 height 16
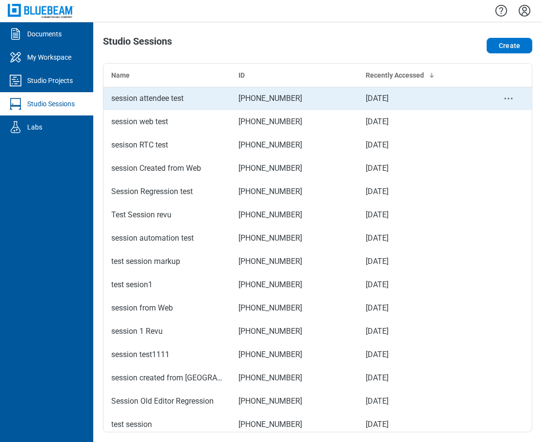
click at [173, 90] on td "session attendee test" at bounding box center [166, 98] width 127 height 23
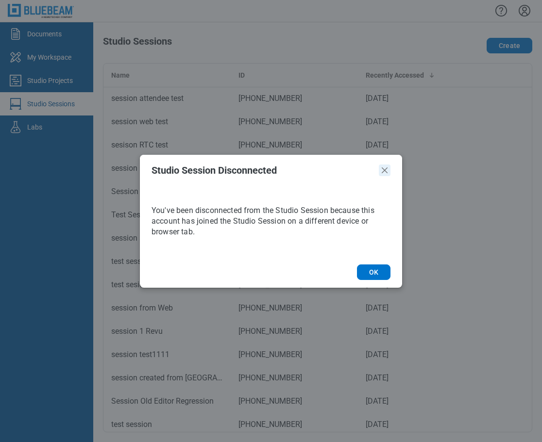
click at [386, 172] on icon "Close" at bounding box center [385, 171] width 12 height 12
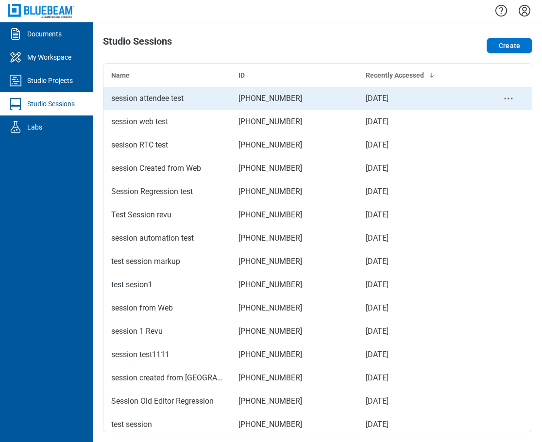
click at [192, 103] on div "session attendee test" at bounding box center [167, 99] width 112 height 12
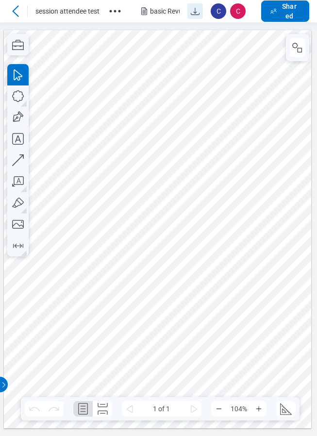
drag, startPoint x: 197, startPoint y: 11, endPoint x: 219, endPoint y: 11, distance: 22.3
click at [197, 11] on icon "Download" at bounding box center [195, 11] width 12 height 12
click at [15, 10] on icon at bounding box center [16, 11] width 12 height 12
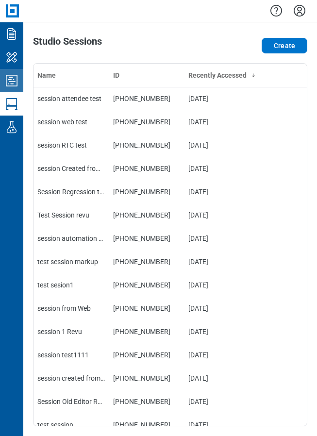
click at [15, 82] on icon "Studio Projects" at bounding box center [12, 81] width 16 height 16
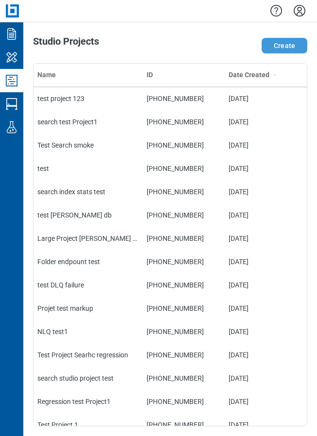
click at [284, 48] on button "Create" at bounding box center [285, 46] width 46 height 16
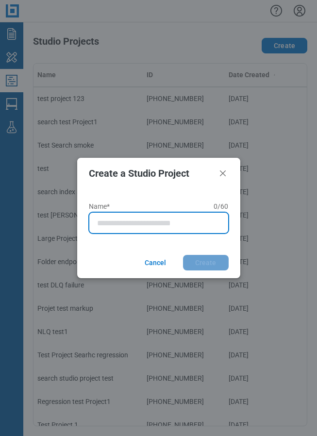
click at [140, 226] on input "Name* 0 of 60 characters 0 / 60" at bounding box center [160, 223] width 127 height 12
type input "**********"
click at [183, 255] on button "Create" at bounding box center [206, 263] width 46 height 16
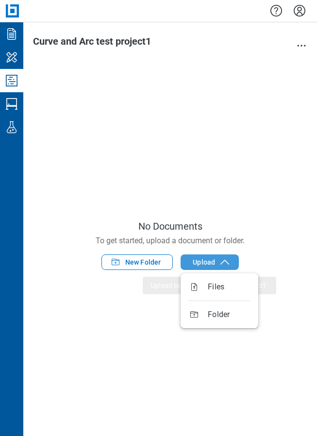
click at [199, 264] on span "Upload" at bounding box center [204, 262] width 22 height 10
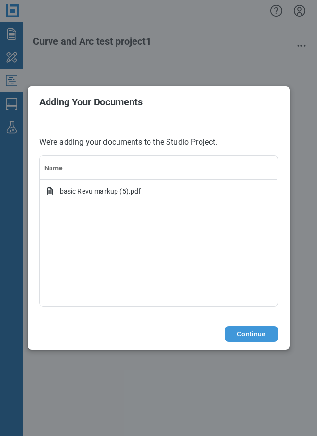
click at [257, 336] on button "Continue" at bounding box center [251, 334] width 53 height 16
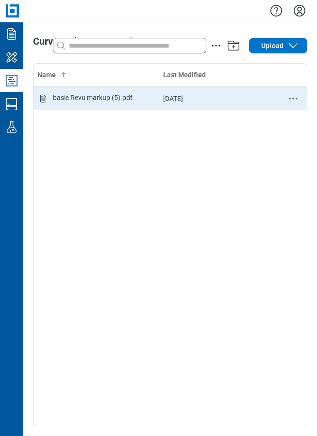
click at [95, 99] on div "basic Revu markup (5).pdf" at bounding box center [93, 99] width 80 height 12
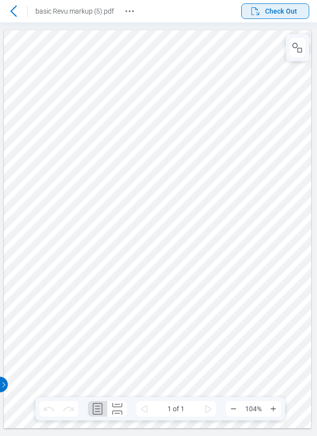
drag, startPoint x: 275, startPoint y: 11, endPoint x: 308, endPoint y: 16, distance: 33.8
click at [275, 11] on span "Check Out" at bounding box center [281, 11] width 32 height 10
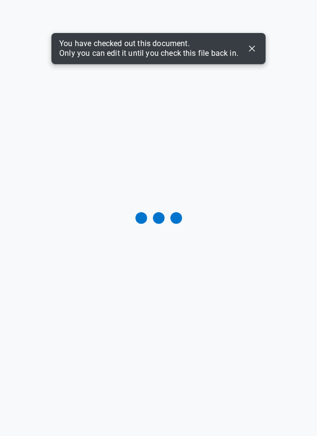
click at [253, 49] on icon "Dismiss" at bounding box center [252, 49] width 12 height 12
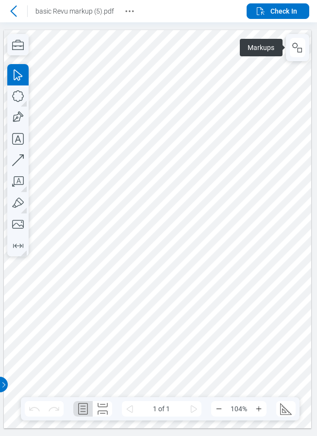
click at [127, 230] on div at bounding box center [158, 229] width 308 height 398
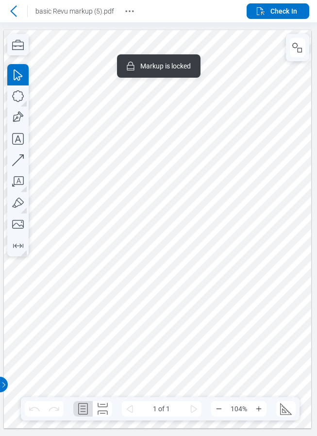
click at [244, 257] on div at bounding box center [158, 229] width 308 height 398
click at [258, 252] on div at bounding box center [158, 229] width 308 height 398
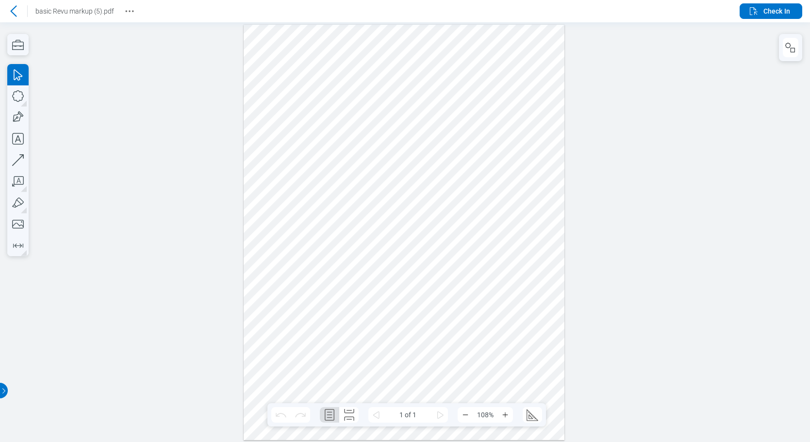
click at [503, 255] on div at bounding box center [404, 231] width 321 height 415
click at [512, 259] on div at bounding box center [404, 231] width 321 height 415
click at [505, 257] on div at bounding box center [404, 231] width 321 height 415
click at [485, 277] on div at bounding box center [404, 231] width 321 height 415
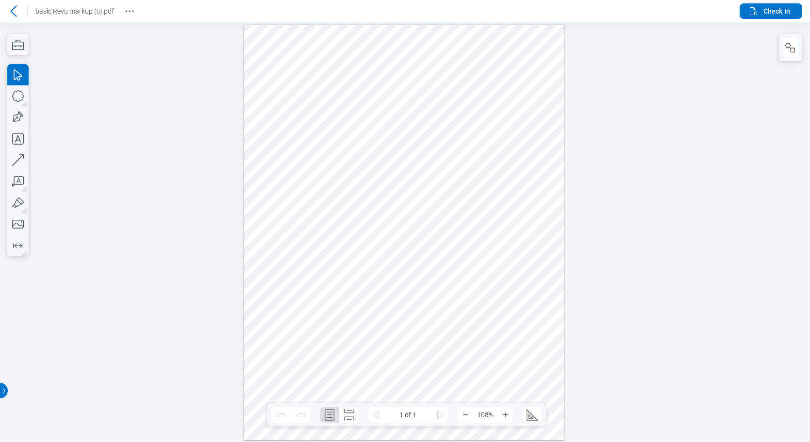
click at [487, 276] on div at bounding box center [404, 231] width 321 height 415
click at [477, 327] on div at bounding box center [404, 231] width 321 height 415
click at [392, 348] on div at bounding box center [404, 231] width 321 height 415
click at [309, 282] on div at bounding box center [404, 231] width 321 height 415
click at [362, 277] on div at bounding box center [404, 231] width 321 height 415
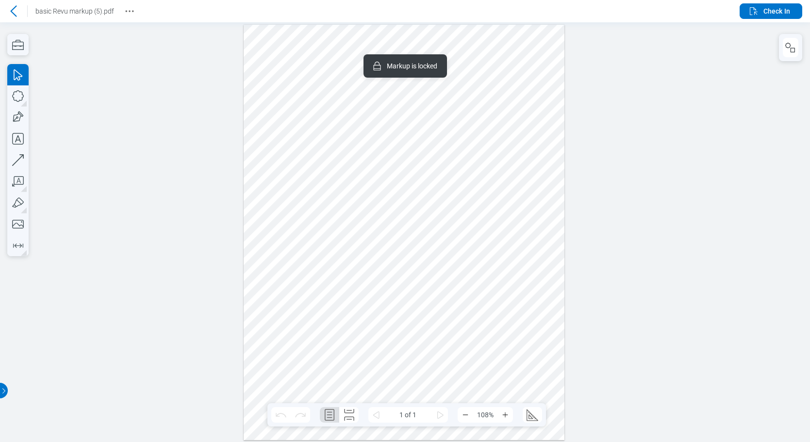
click at [288, 341] on div at bounding box center [404, 231] width 321 height 415
click at [355, 352] on div at bounding box center [404, 231] width 321 height 415
click at [454, 350] on div at bounding box center [404, 231] width 321 height 415
click at [452, 348] on div at bounding box center [404, 231] width 321 height 415
click at [541, 46] on icon "button" at bounding box center [791, 48] width 12 height 12
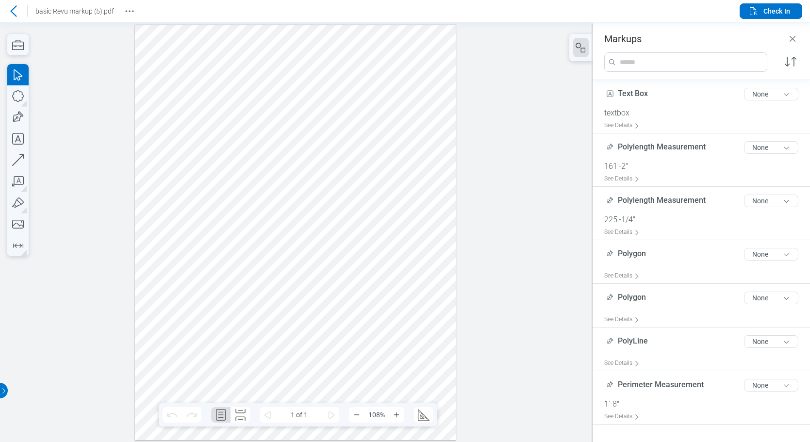
click at [259, 248] on div at bounding box center [295, 231] width 321 height 415
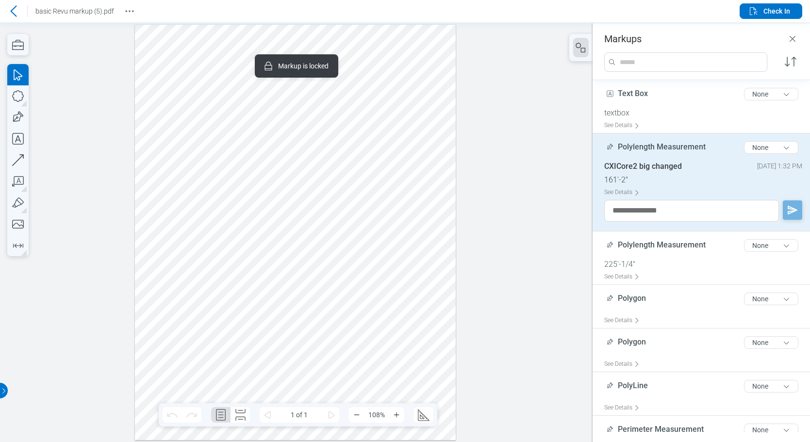
click at [396, 257] on div at bounding box center [295, 231] width 321 height 415
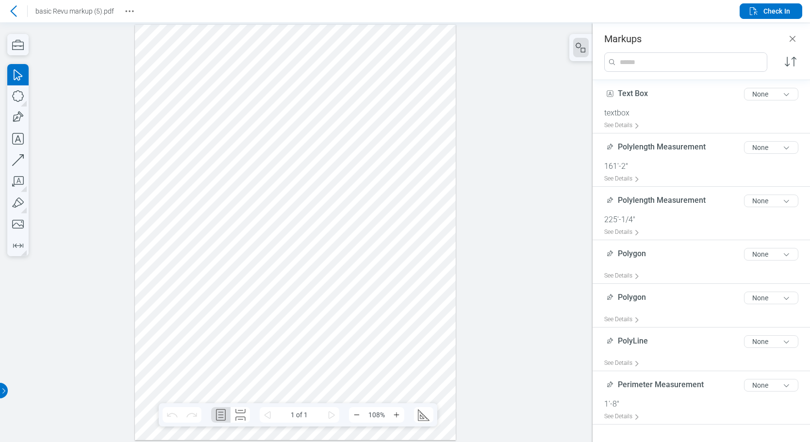
click at [398, 256] on div at bounding box center [295, 231] width 321 height 415
click at [385, 262] on div at bounding box center [295, 231] width 321 height 415
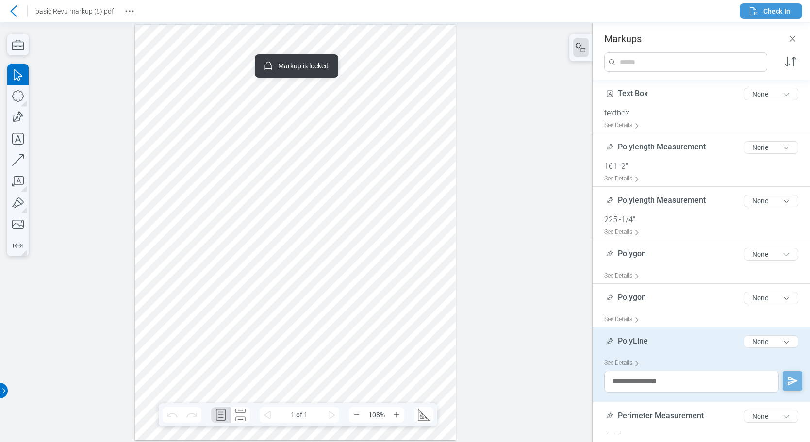
click at [541, 13] on span "Check In" at bounding box center [776, 11] width 27 height 10
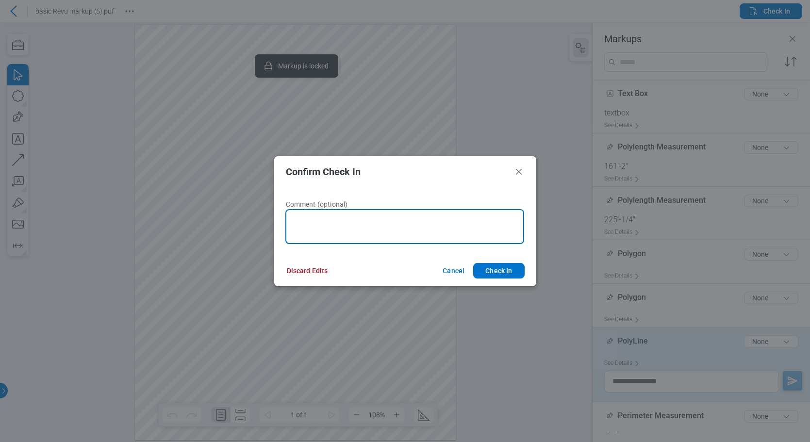
click at [442, 220] on textarea at bounding box center [404, 226] width 239 height 35
type textarea "********"
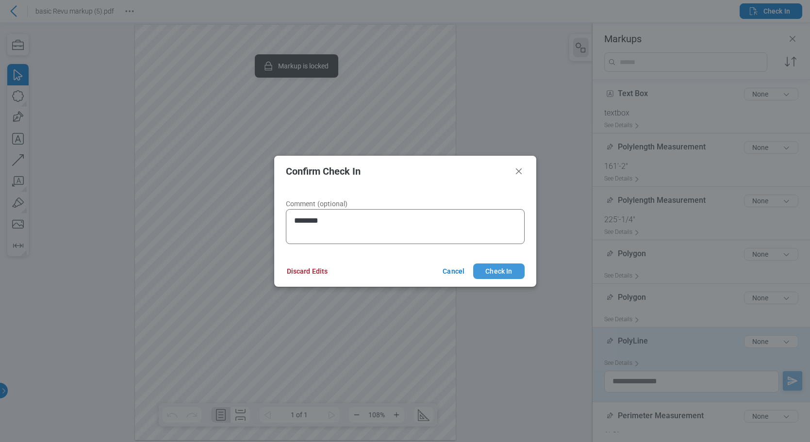
click at [488, 274] on button "Check In" at bounding box center [498, 272] width 51 height 16
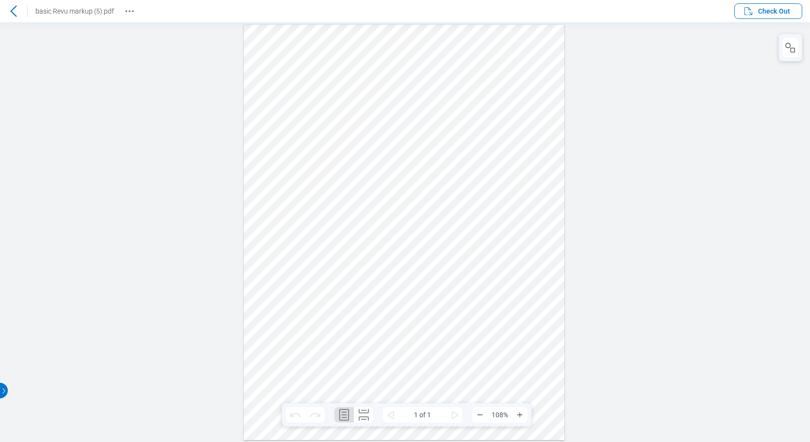
click at [12, 14] on icon at bounding box center [14, 11] width 12 height 12
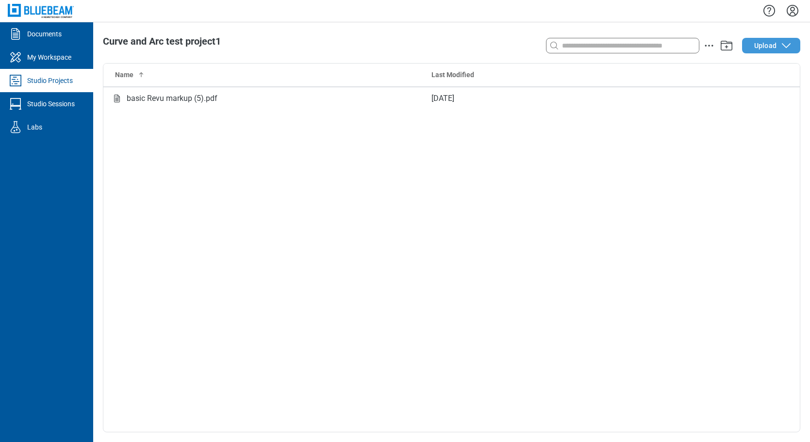
click at [541, 48] on span "Upload" at bounding box center [765, 46] width 22 height 10
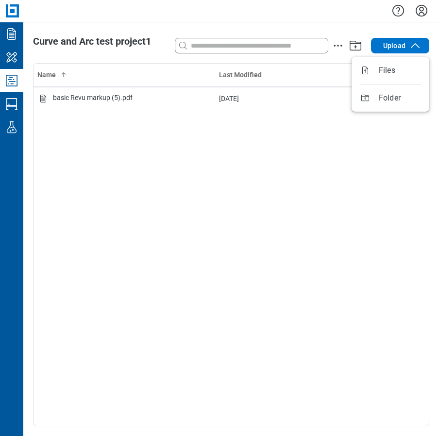
click at [222, 192] on div "Name Last Modified basic Revu markup (5).pdf Sep 25, 2025" at bounding box center [230, 245] width 395 height 362
click at [412, 45] on icon "button" at bounding box center [415, 46] width 12 height 12
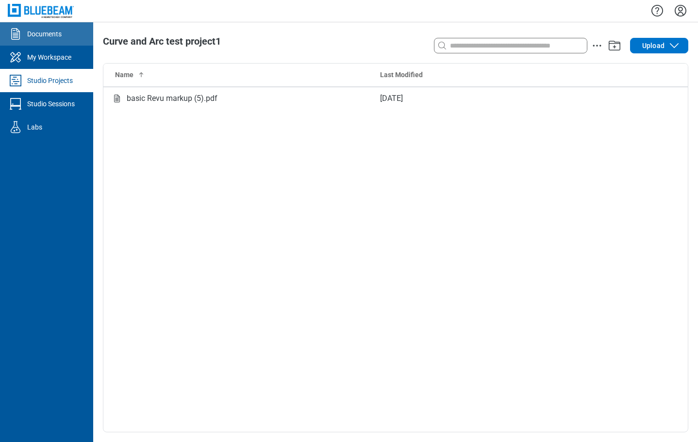
click at [59, 35] on div "Documents" at bounding box center [44, 34] width 34 height 10
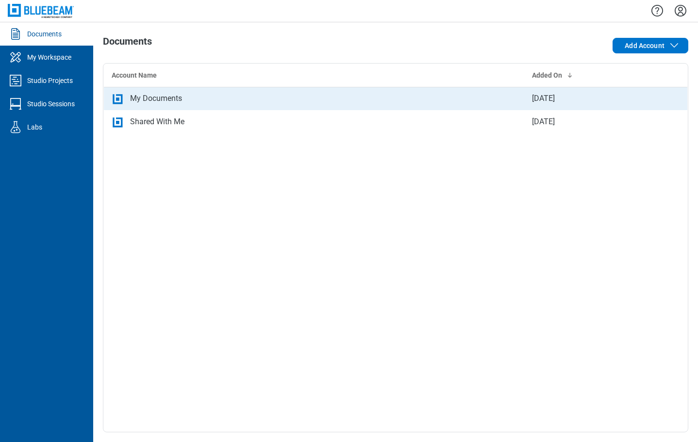
click at [174, 100] on div "My Documents" at bounding box center [156, 99] width 52 height 12
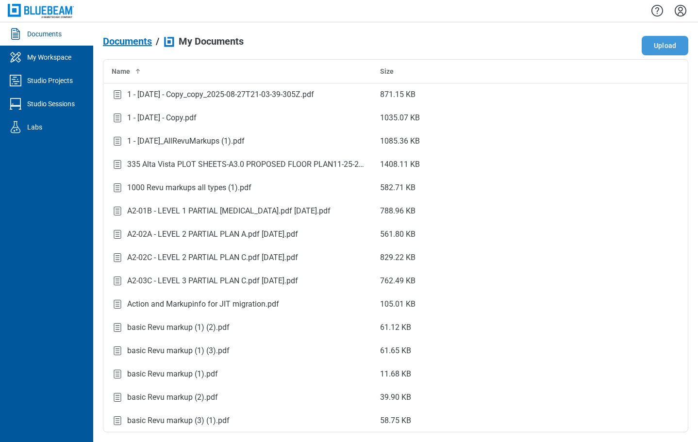
click at [541, 50] on button "Upload" at bounding box center [665, 45] width 47 height 19
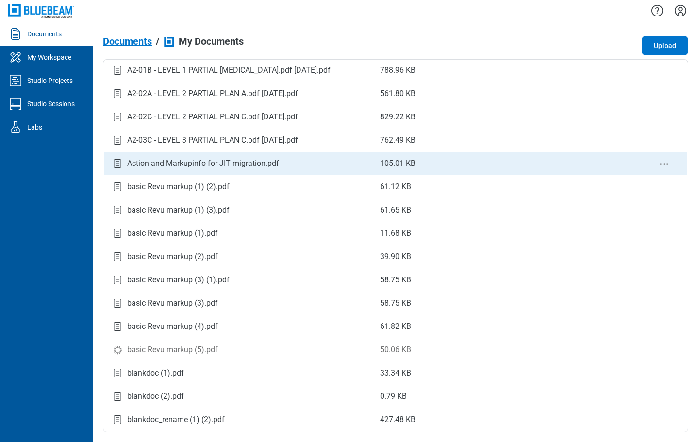
scroll to position [146, 0]
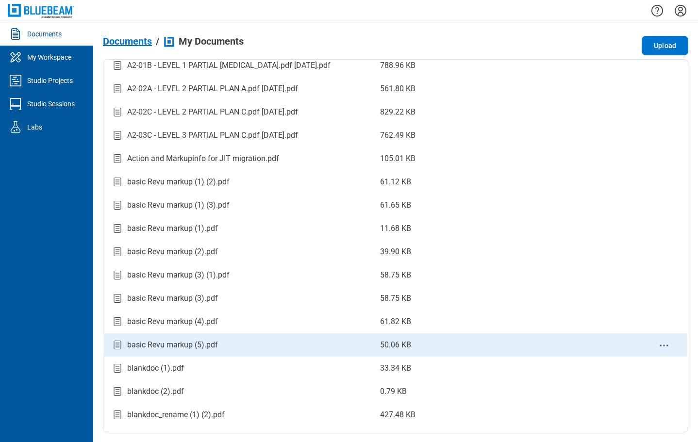
click at [185, 345] on div "basic Revu markup (5).pdf" at bounding box center [172, 345] width 91 height 12
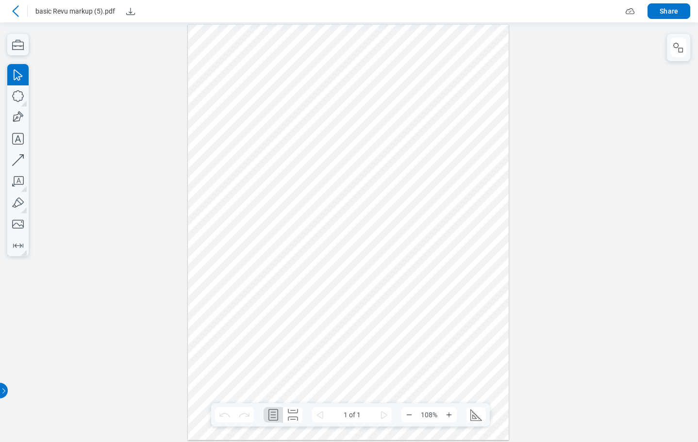
click at [224, 345] on div at bounding box center [348, 231] width 321 height 415
click at [230, 343] on div at bounding box center [348, 231] width 321 height 415
click at [229, 341] on div at bounding box center [348, 231] width 321 height 415
click at [227, 322] on div at bounding box center [348, 231] width 321 height 415
click at [309, 269] on div at bounding box center [348, 231] width 321 height 415
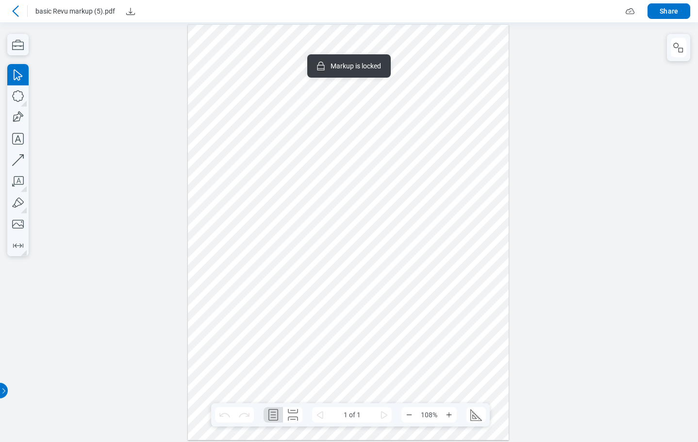
click at [396, 344] on div at bounding box center [348, 231] width 321 height 415
click at [395, 344] on div at bounding box center [348, 231] width 321 height 415
click at [396, 368] on div at bounding box center [348, 231] width 321 height 415
click at [428, 166] on div at bounding box center [348, 231] width 321 height 415
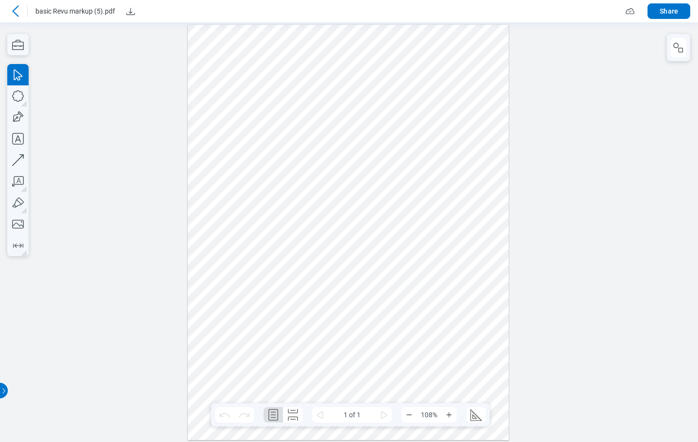
click at [439, 146] on div at bounding box center [348, 231] width 321 height 415
click at [367, 142] on div at bounding box center [348, 231] width 321 height 415
click at [328, 228] on div at bounding box center [348, 231] width 321 height 415
click at [253, 280] on div at bounding box center [348, 231] width 321 height 415
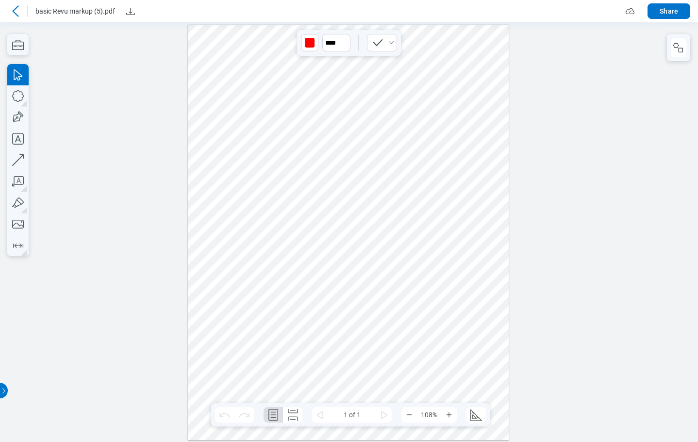
click at [433, 278] on div at bounding box center [348, 231] width 321 height 415
click at [541, 52] on rect "button" at bounding box center [680, 50] width 4 height 4
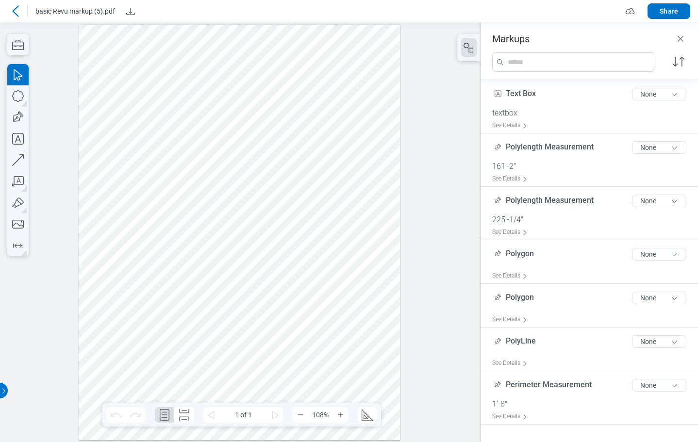
click at [330, 271] on div at bounding box center [239, 231] width 321 height 415
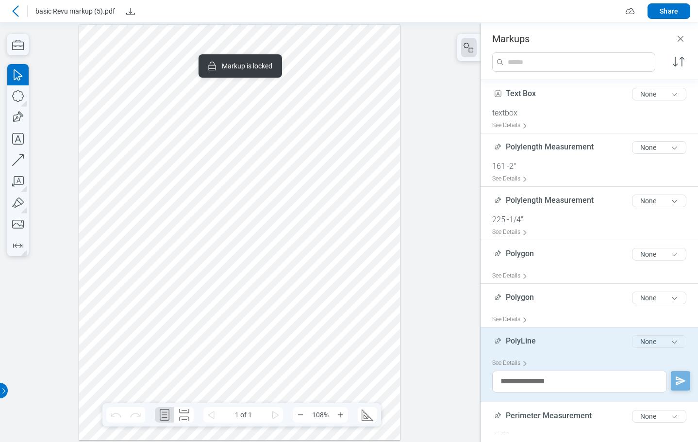
click at [541, 345] on button "None" at bounding box center [659, 341] width 54 height 13
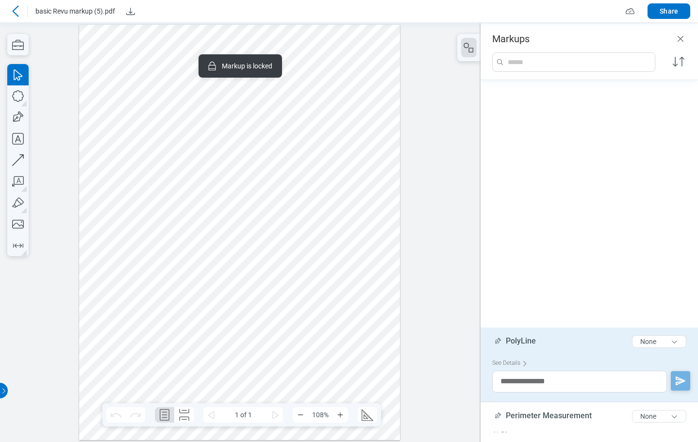
scroll to position [308, 0]
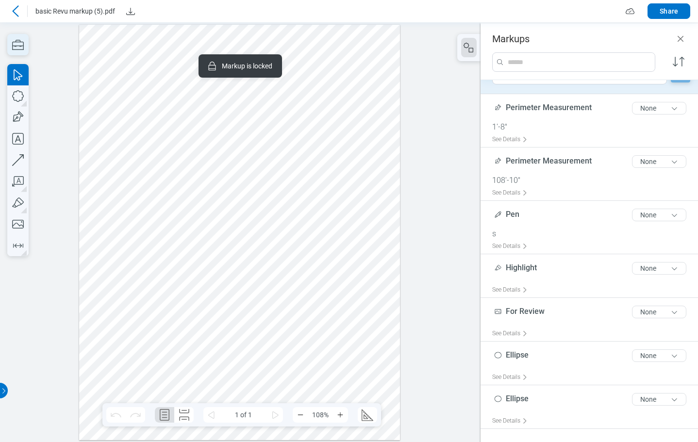
click at [24, 47] on icon "button" at bounding box center [17, 44] width 21 height 21
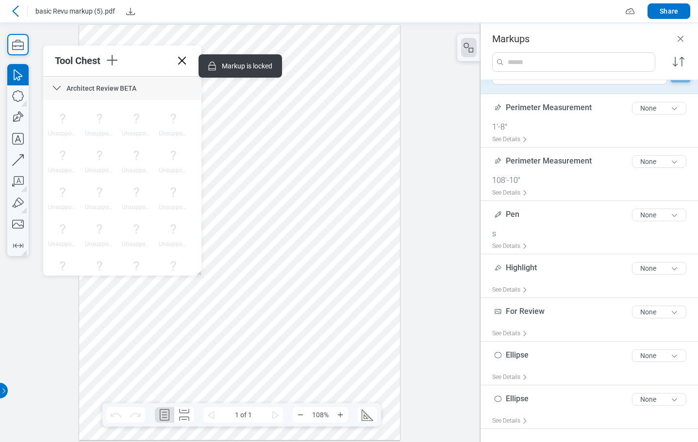
click at [313, 45] on div at bounding box center [239, 231] width 321 height 415
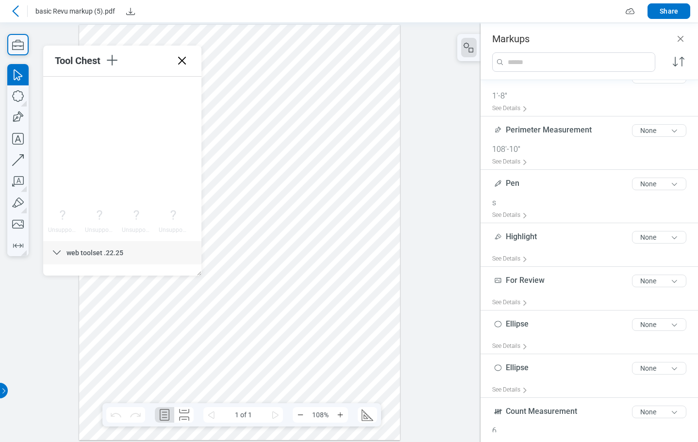
scroll to position [3844, 0]
click at [186, 62] on icon at bounding box center [182, 61] width 16 height 16
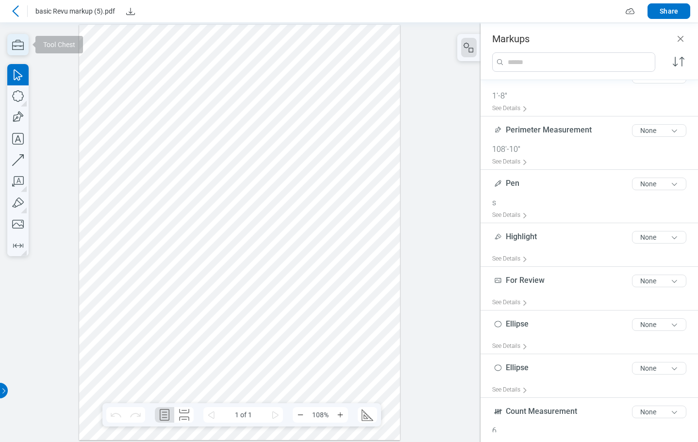
click at [22, 46] on icon "button" at bounding box center [18, 45] width 12 height 10
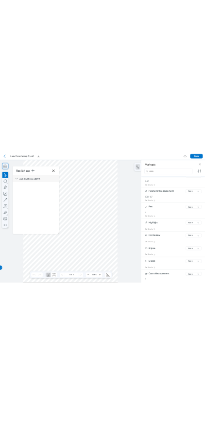
scroll to position [3866, 0]
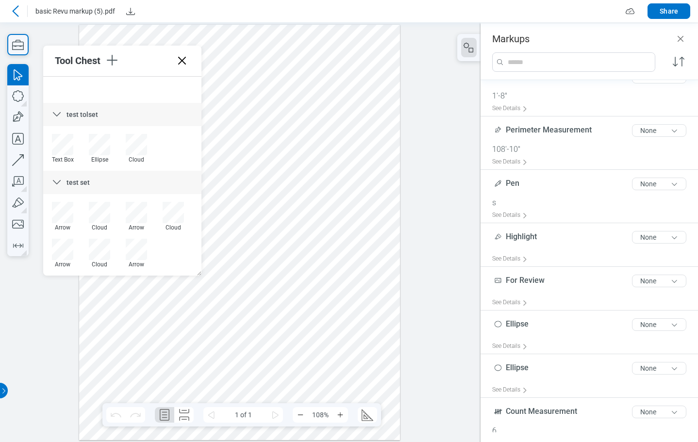
drag, startPoint x: 198, startPoint y: 91, endPoint x: 201, endPoint y: 230, distance: 138.8
click at [181, 58] on icon at bounding box center [182, 61] width 16 height 16
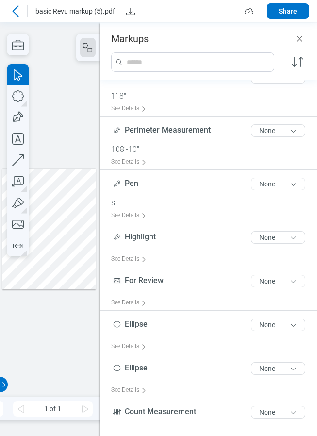
scroll to position [0, 0]
click at [296, 39] on icon "Close" at bounding box center [300, 39] width 12 height 12
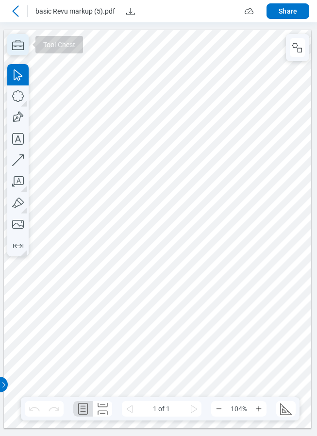
click at [14, 46] on icon "button" at bounding box center [18, 45] width 12 height 10
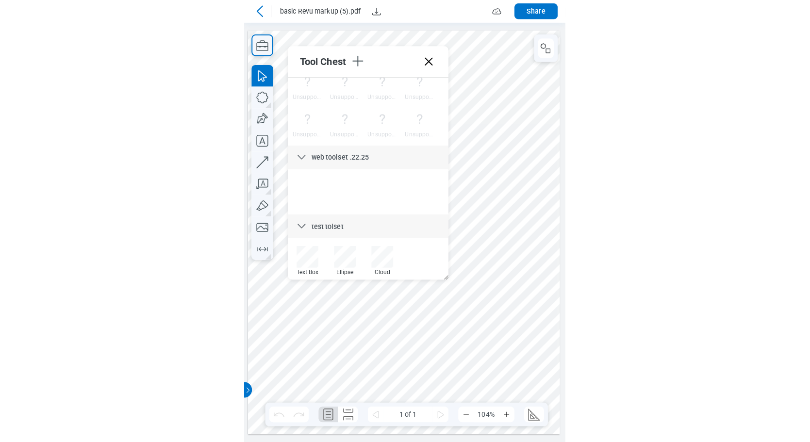
scroll to position [3866, 0]
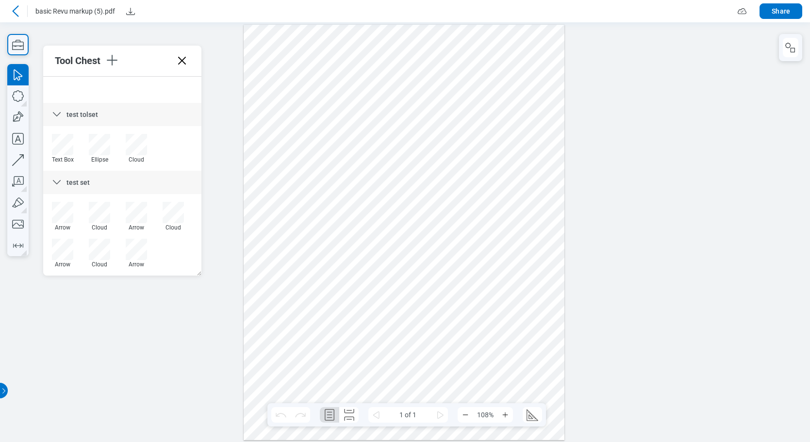
drag, startPoint x: 182, startPoint y: 58, endPoint x: 157, endPoint y: 27, distance: 39.3
click at [182, 58] on icon at bounding box center [182, 61] width 16 height 16
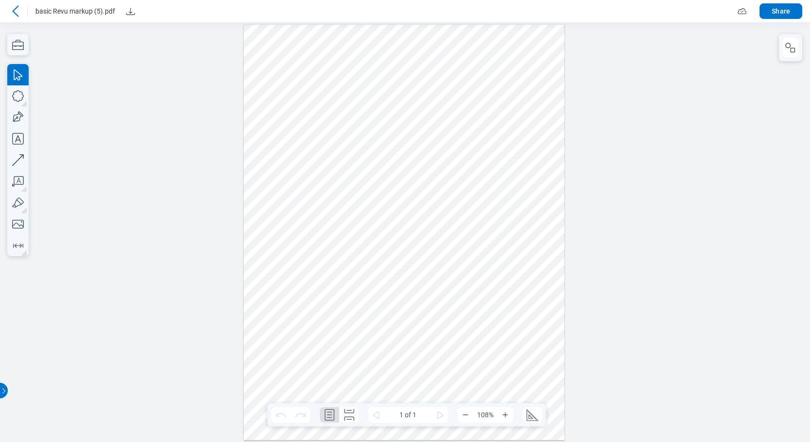
click at [17, 11] on icon at bounding box center [16, 11] width 12 height 12
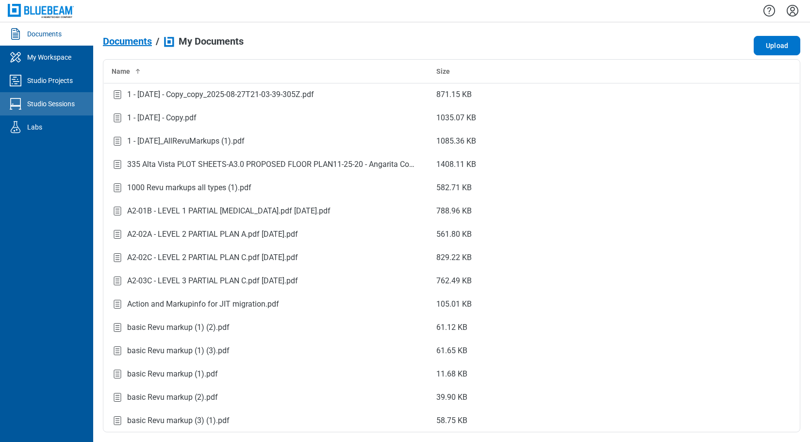
click at [54, 104] on div "Studio Sessions" at bounding box center [51, 104] width 48 height 10
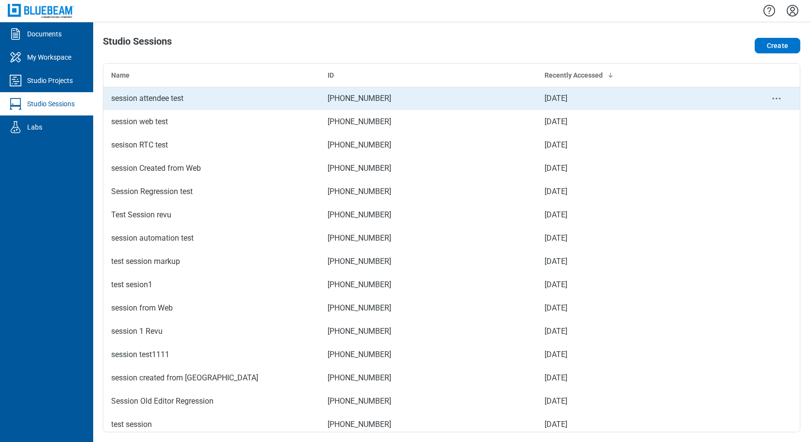
click at [205, 99] on div "session attendee test" at bounding box center [211, 99] width 201 height 12
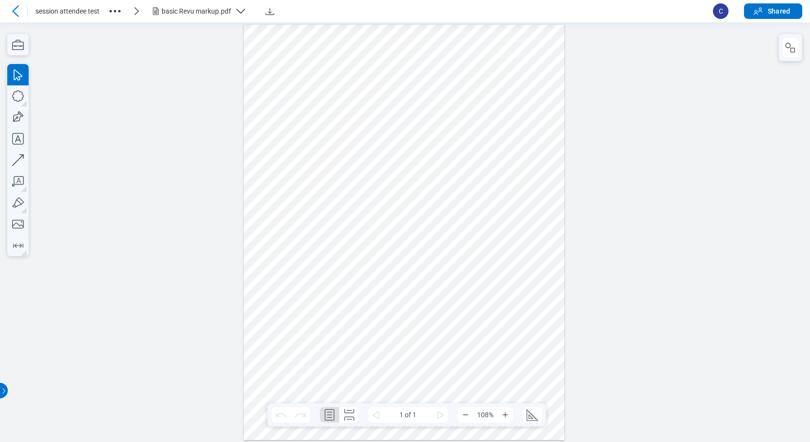
click at [495, 281] on div at bounding box center [404, 231] width 321 height 415
click at [363, 288] on div at bounding box center [404, 231] width 321 height 415
click at [281, 344] on div at bounding box center [404, 231] width 321 height 415
click at [353, 355] on div at bounding box center [404, 231] width 321 height 415
click at [456, 365] on div at bounding box center [404, 231] width 321 height 415
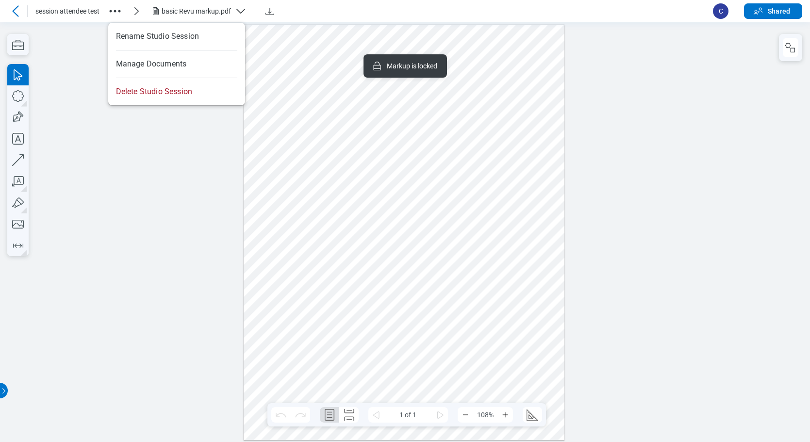
click at [118, 13] on icon "button" at bounding box center [115, 11] width 16 height 16
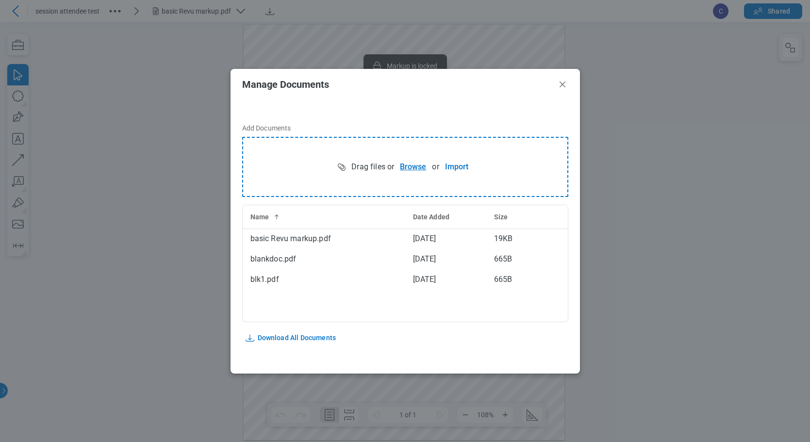
click at [406, 169] on button "Browse" at bounding box center [413, 166] width 38 height 19
click at [399, 102] on div "Add Documents Drag files or Browse or Import Name Date Added Size basic Revu ma…" at bounding box center [405, 229] width 349 height 258
drag, startPoint x: 562, startPoint y: 83, endPoint x: 545, endPoint y: 59, distance: 29.6
click at [541, 83] on icon "Close" at bounding box center [563, 85] width 6 height 6
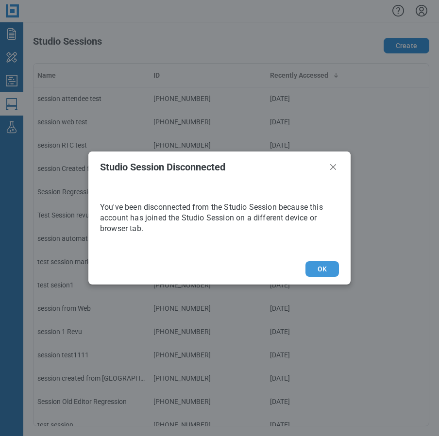
click at [321, 273] on button "OK" at bounding box center [321, 269] width 33 height 16
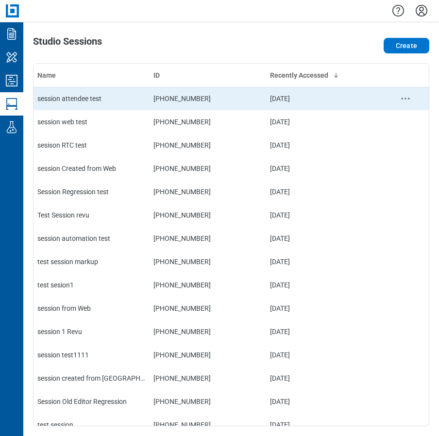
click at [84, 101] on div "session attendee test" at bounding box center [91, 99] width 108 height 10
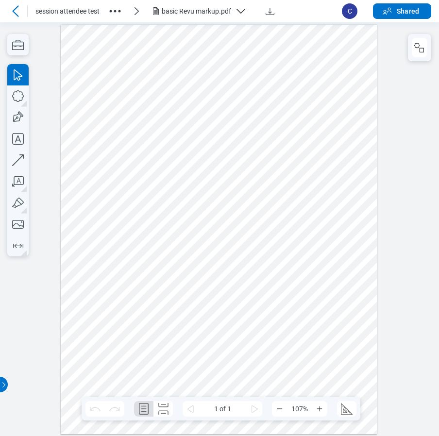
click at [110, 186] on div at bounding box center [219, 228] width 316 height 409
click at [110, 182] on div at bounding box center [219, 228] width 316 height 409
click at [112, 170] on div at bounding box center [219, 228] width 316 height 409
click at [166, 183] on div at bounding box center [219, 228] width 316 height 409
click at [209, 154] on div at bounding box center [219, 228] width 316 height 409
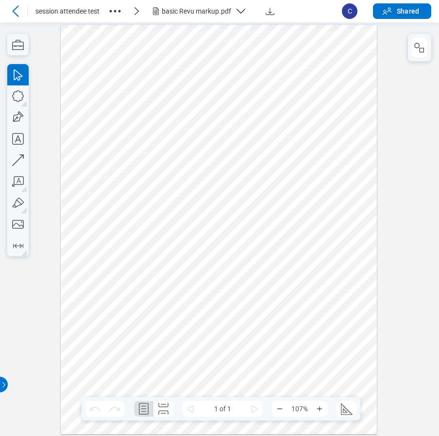
click at [109, 173] on div at bounding box center [219, 228] width 316 height 409
click at [192, 165] on div at bounding box center [219, 228] width 316 height 409
click at [166, 178] on div at bounding box center [219, 228] width 316 height 409
click at [169, 180] on div at bounding box center [219, 228] width 316 height 409
click at [320, 148] on div at bounding box center [219, 228] width 316 height 409
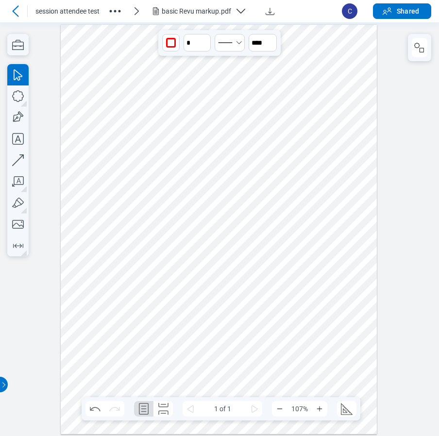
click at [348, 184] on div at bounding box center [219, 228] width 316 height 409
click at [326, 147] on div at bounding box center [219, 228] width 316 height 409
click at [424, 50] on rect "button" at bounding box center [421, 50] width 4 height 4
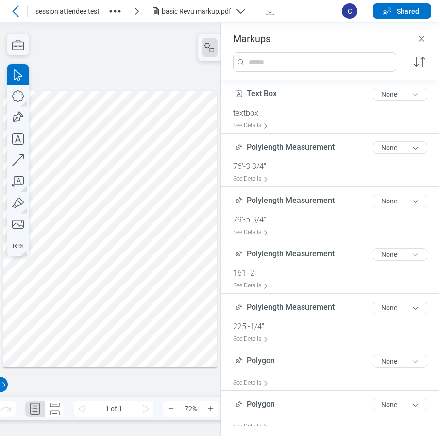
click at [181, 230] on div at bounding box center [110, 229] width 214 height 276
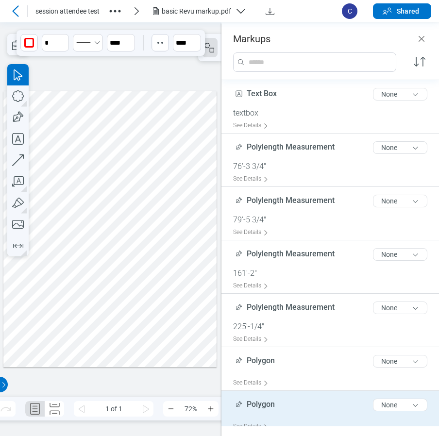
scroll to position [39, 0]
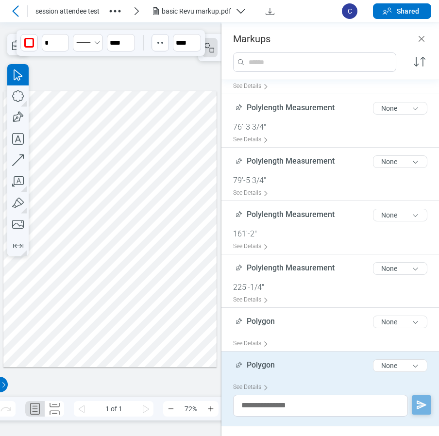
click at [151, 235] on div at bounding box center [110, 229] width 214 height 276
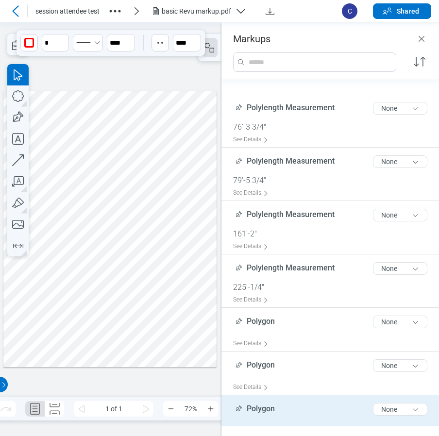
scroll to position [83, 0]
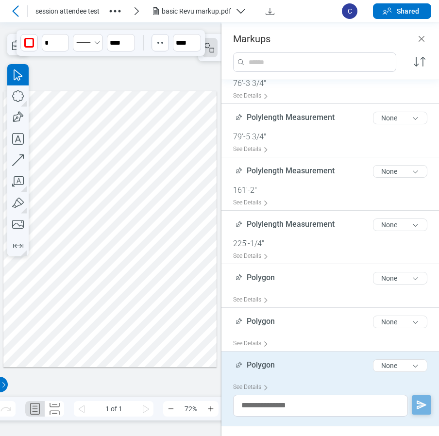
click at [143, 303] on div at bounding box center [110, 229] width 214 height 276
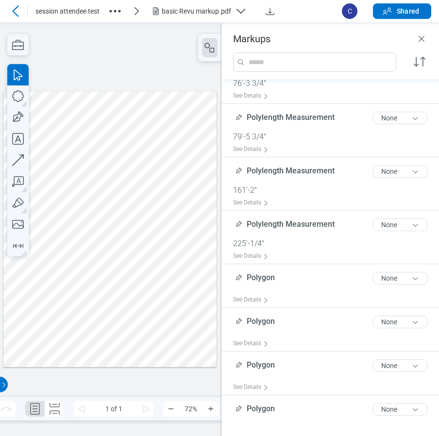
click at [141, 301] on div at bounding box center [110, 229] width 214 height 276
click at [141, 313] on div at bounding box center [110, 229] width 214 height 276
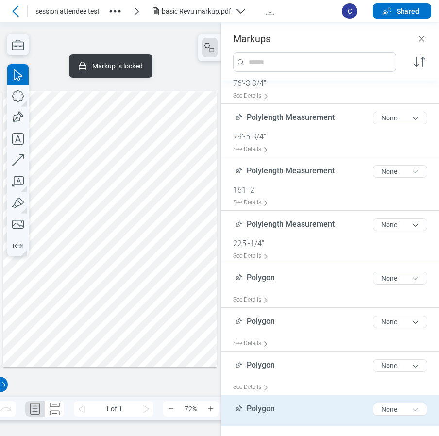
scroll to position [127, 0]
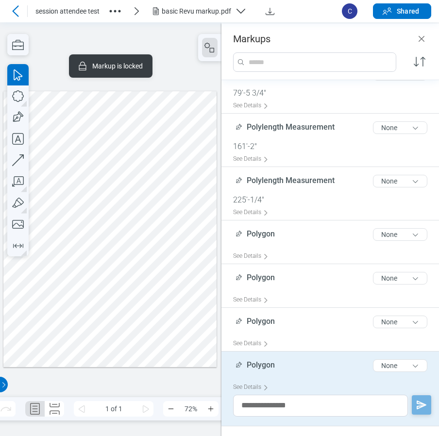
click at [184, 225] on div at bounding box center [110, 229] width 214 height 276
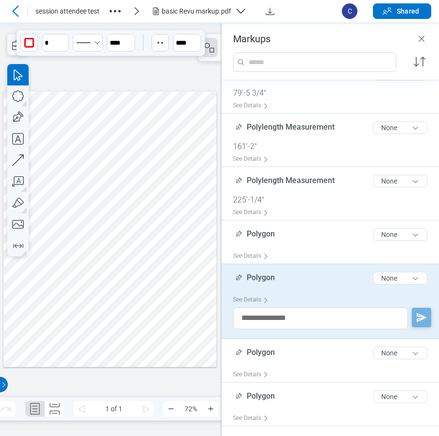
click at [182, 171] on div at bounding box center [110, 229] width 214 height 276
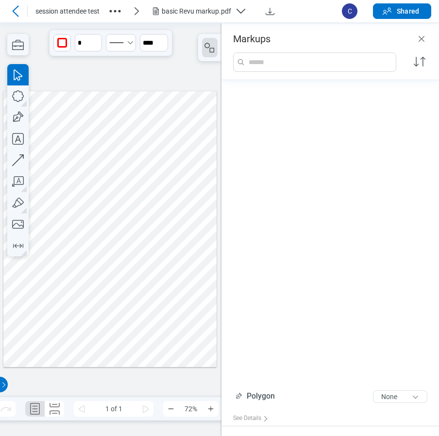
scroll to position [453, 0]
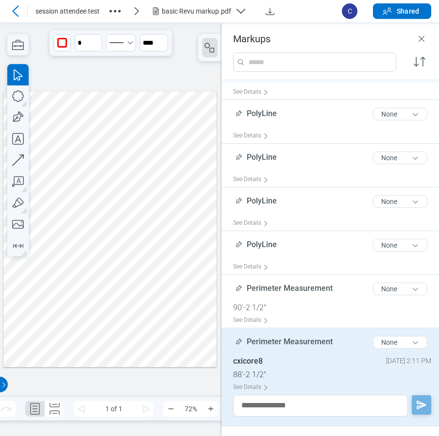
click at [57, 219] on div at bounding box center [110, 229] width 214 height 276
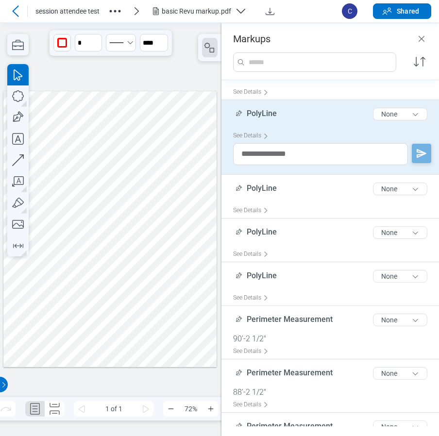
drag, startPoint x: 57, startPoint y: 219, endPoint x: 137, endPoint y: 347, distance: 150.5
click at [137, 347] on div at bounding box center [110, 229] width 214 height 276
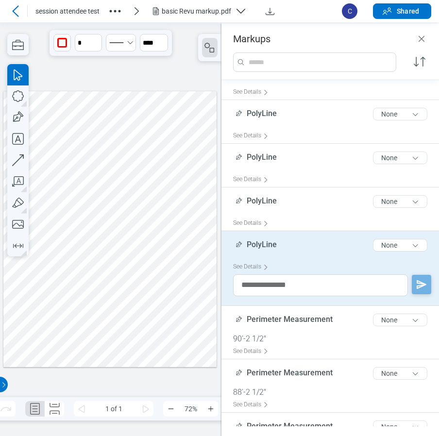
click at [197, 345] on div at bounding box center [110, 229] width 214 height 276
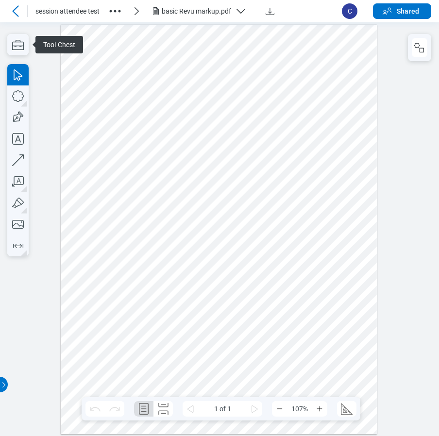
click at [219, 379] on div at bounding box center [219, 228] width 316 height 409
click at [278, 411] on icon "Zoom Out" at bounding box center [280, 409] width 8 height 8
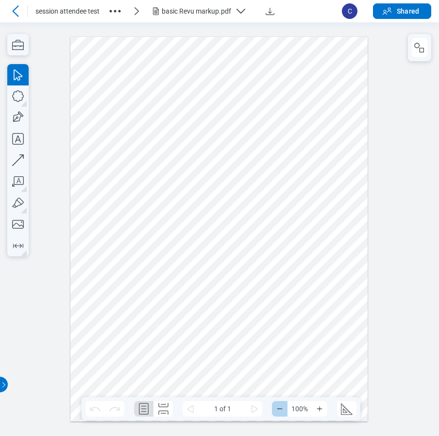
click at [278, 411] on icon "Zoom Out" at bounding box center [280, 409] width 8 height 8
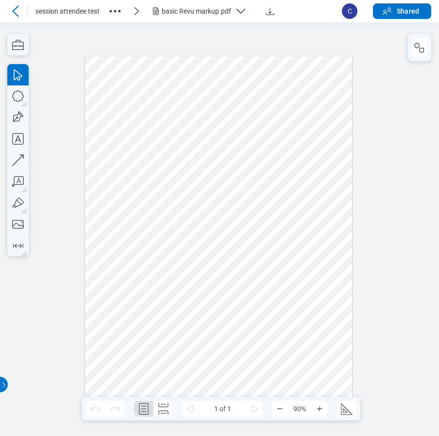
click at [264, 371] on div at bounding box center [218, 229] width 267 height 346
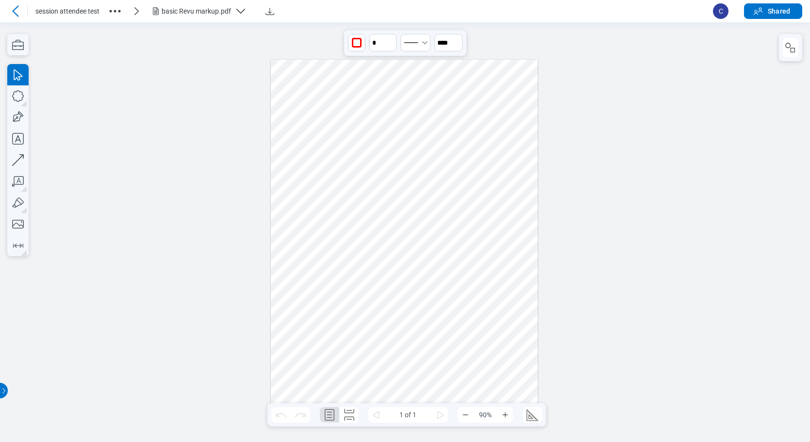
click at [438, 162] on div at bounding box center [404, 232] width 267 height 346
click at [438, 175] on div at bounding box center [404, 232] width 267 height 346
click at [438, 161] on div at bounding box center [404, 232] width 267 height 346
click at [438, 182] on div at bounding box center [404, 232] width 267 height 346
click at [312, 196] on div at bounding box center [404, 232] width 267 height 346
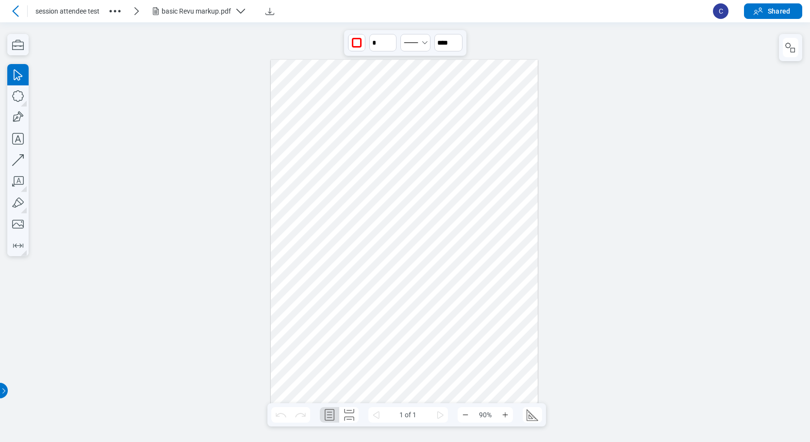
click at [352, 196] on div at bounding box center [404, 232] width 267 height 346
click at [294, 217] on div at bounding box center [404, 232] width 267 height 346
click at [423, 380] on div at bounding box center [404, 232] width 267 height 346
click at [438, 380] on div at bounding box center [404, 232] width 267 height 346
click at [438, 251] on div at bounding box center [404, 232] width 267 height 346
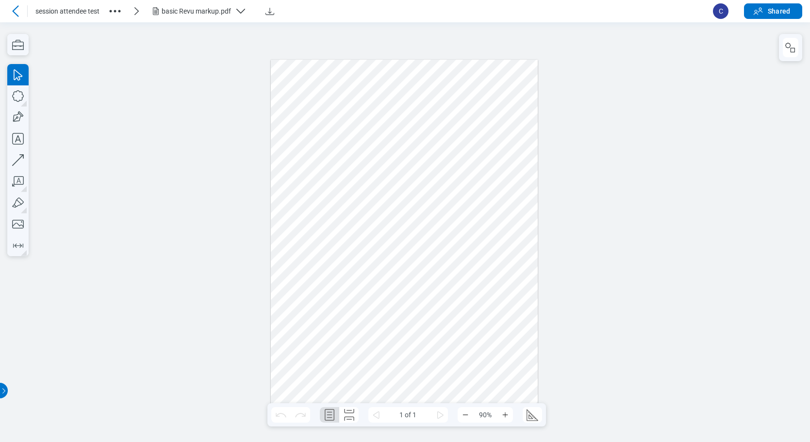
click at [438, 253] on div at bounding box center [404, 232] width 267 height 346
click at [438, 251] on div at bounding box center [404, 232] width 267 height 346
click at [438, 228] on div at bounding box center [404, 232] width 267 height 346
click at [438, 229] on div at bounding box center [404, 232] width 267 height 346
click at [438, 232] on div at bounding box center [404, 232] width 267 height 346
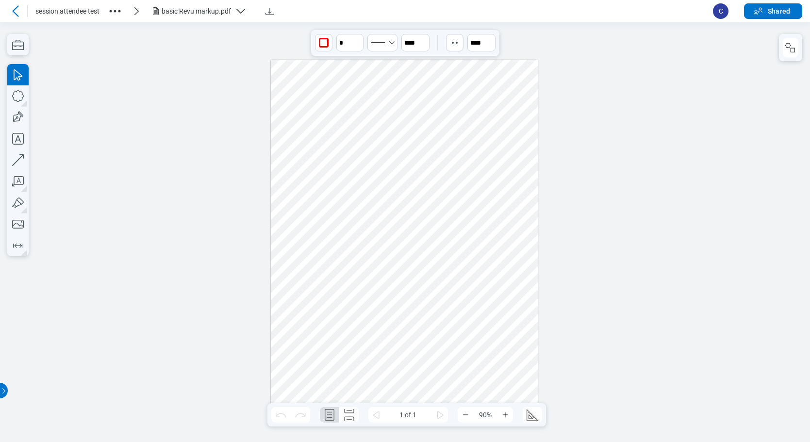
drag, startPoint x: 494, startPoint y: 231, endPoint x: 355, endPoint y: 383, distance: 206.1
click at [355, 383] on div at bounding box center [404, 232] width 267 height 346
click at [391, 366] on div at bounding box center [404, 232] width 267 height 346
click at [438, 193] on div at bounding box center [404, 232] width 267 height 346
drag, startPoint x: 514, startPoint y: 193, endPoint x: 310, endPoint y: 384, distance: 280.5
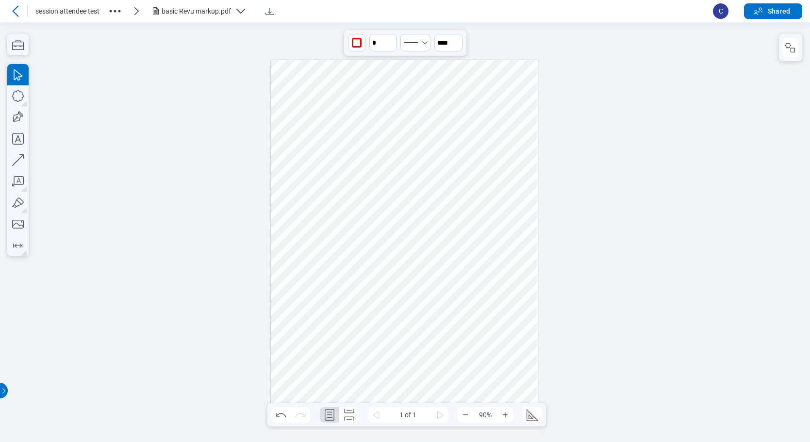
click at [310, 384] on div at bounding box center [404, 232] width 267 height 346
click at [536, 290] on div at bounding box center [404, 231] width 321 height 415
click at [290, 392] on div at bounding box center [404, 231] width 321 height 415
click at [337, 392] on div at bounding box center [404, 231] width 321 height 415
